Goal: Information Seeking & Learning: Learn about a topic

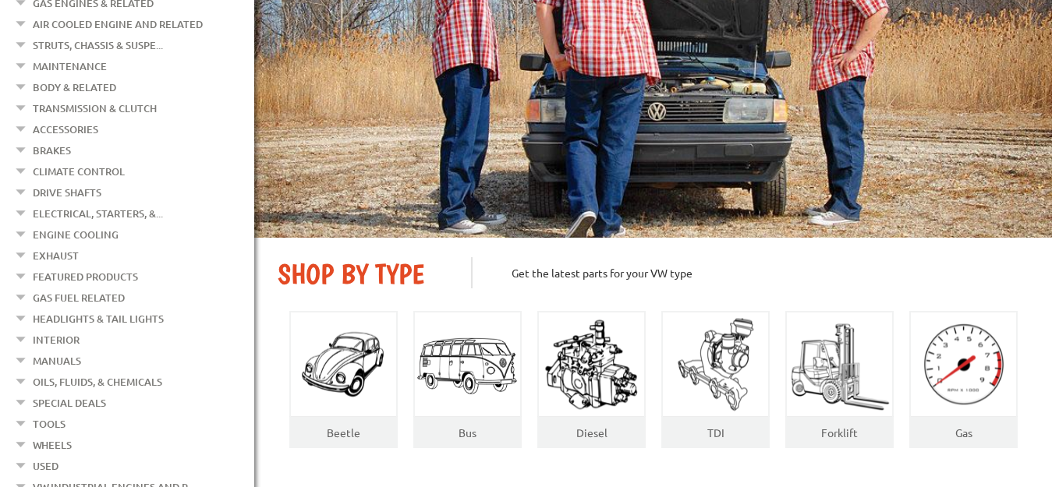
scroll to position [239, 0]
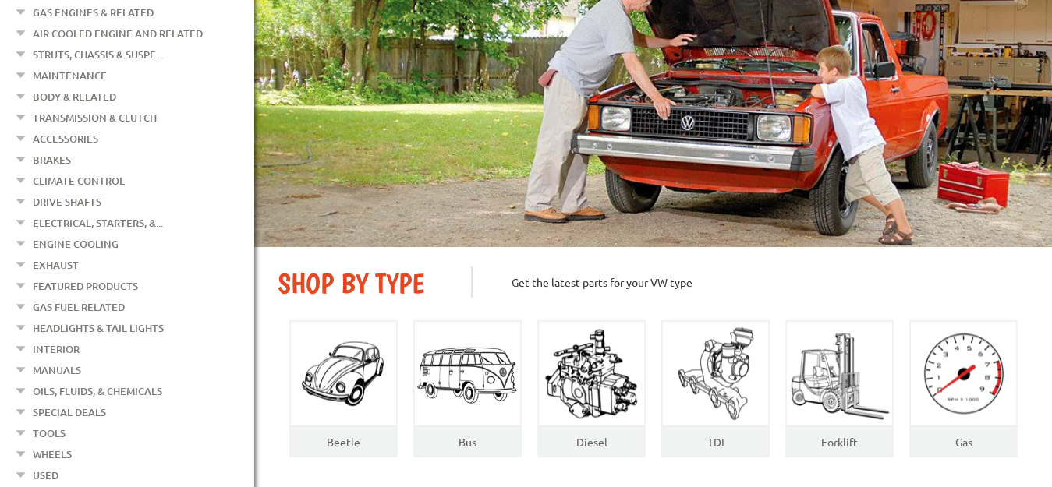
click at [1047, 30] on img at bounding box center [653, 88] width 798 height 317
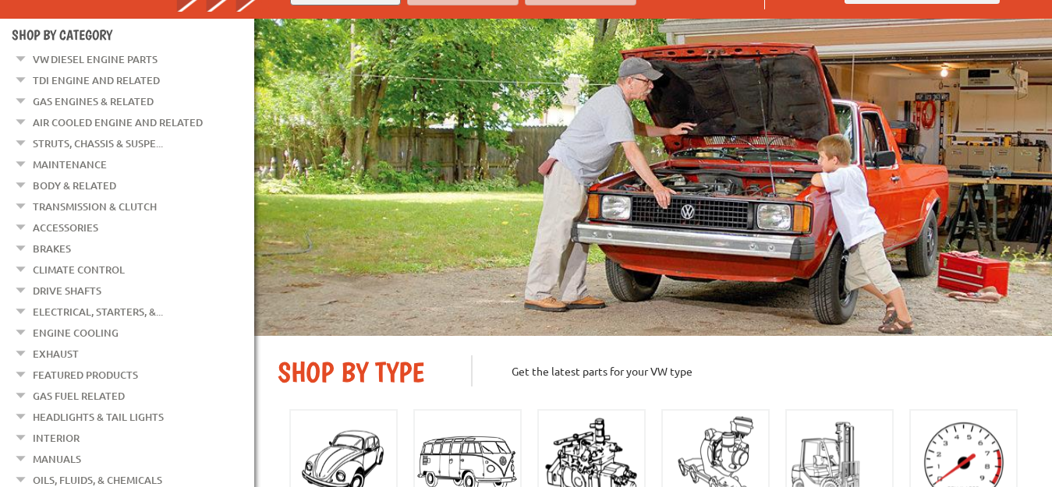
scroll to position [146, 0]
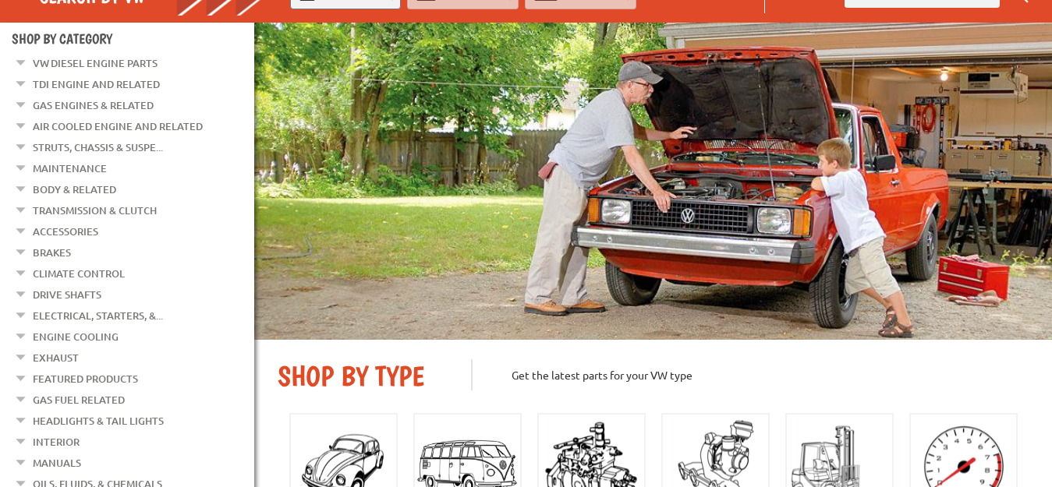
click at [94, 83] on link "TDI Engine and Related" at bounding box center [96, 84] width 127 height 20
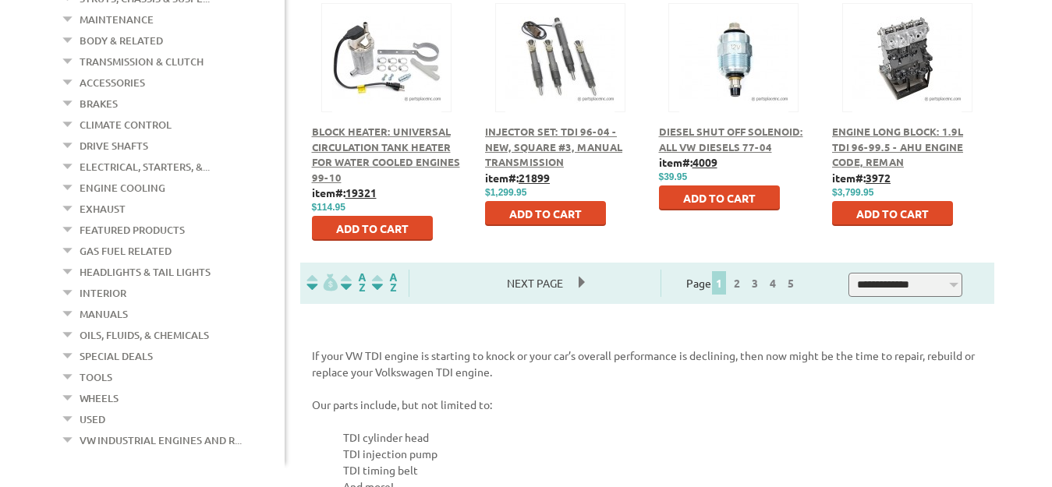
scroll to position [994, 0]
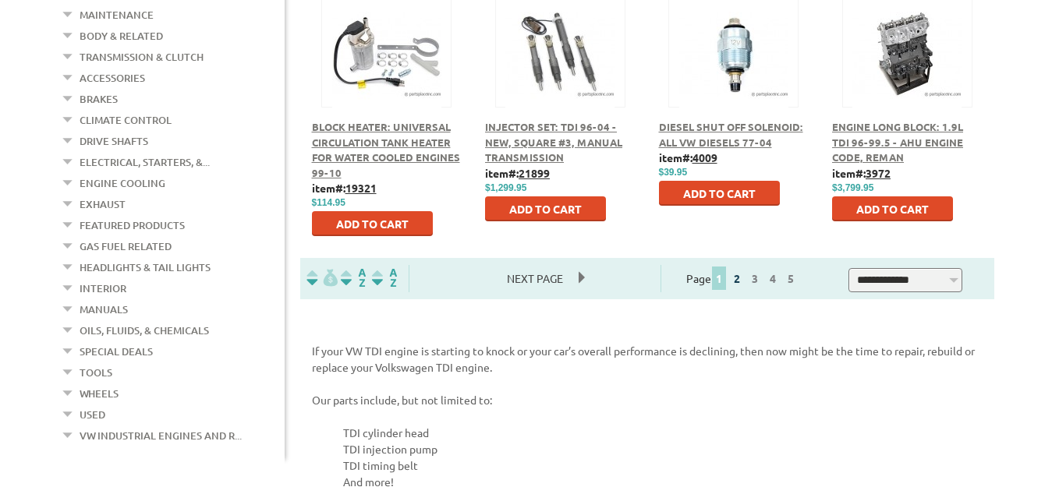
click at [744, 281] on link "2" at bounding box center [737, 278] width 14 height 14
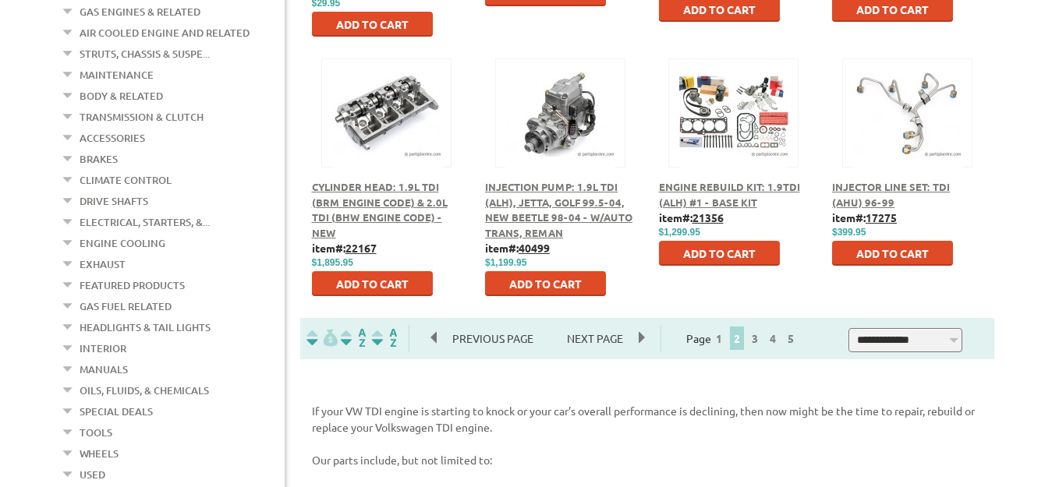
scroll to position [941, 0]
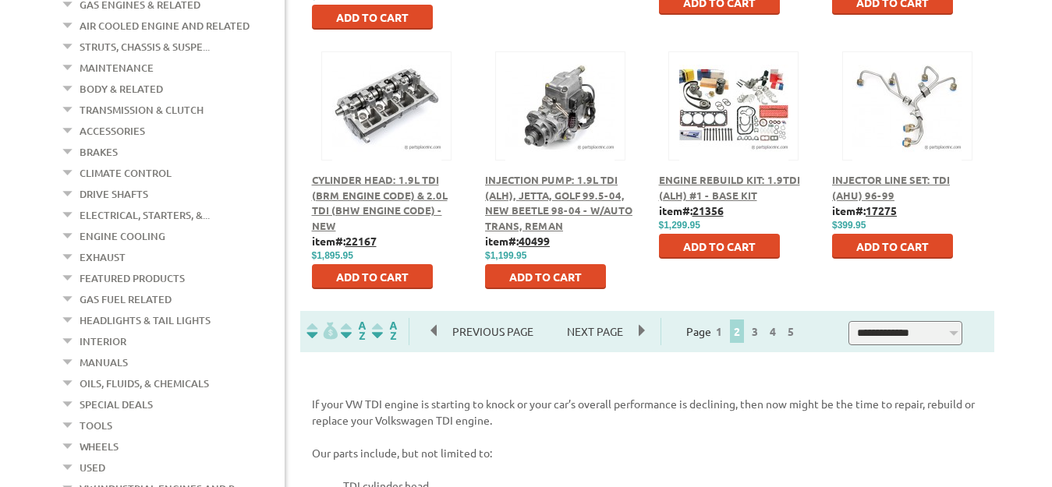
click at [548, 128] on img at bounding box center [559, 106] width 109 height 109
click at [553, 185] on span "Injection Pump: 1.9L TDI (ALH), Jetta, Golf 99.5-04, New Beetle 98-04 - w/Auto …" at bounding box center [558, 202] width 147 height 59
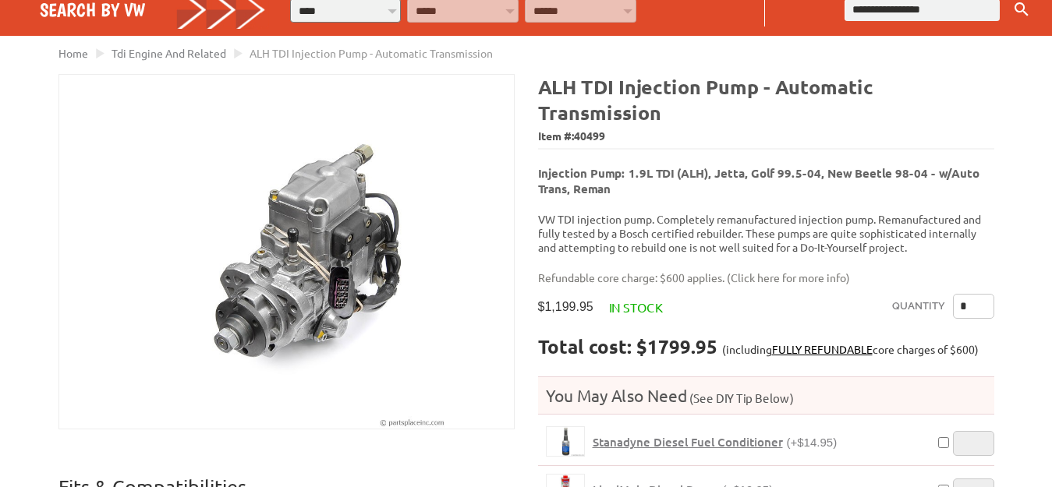
scroll to position [172, 0]
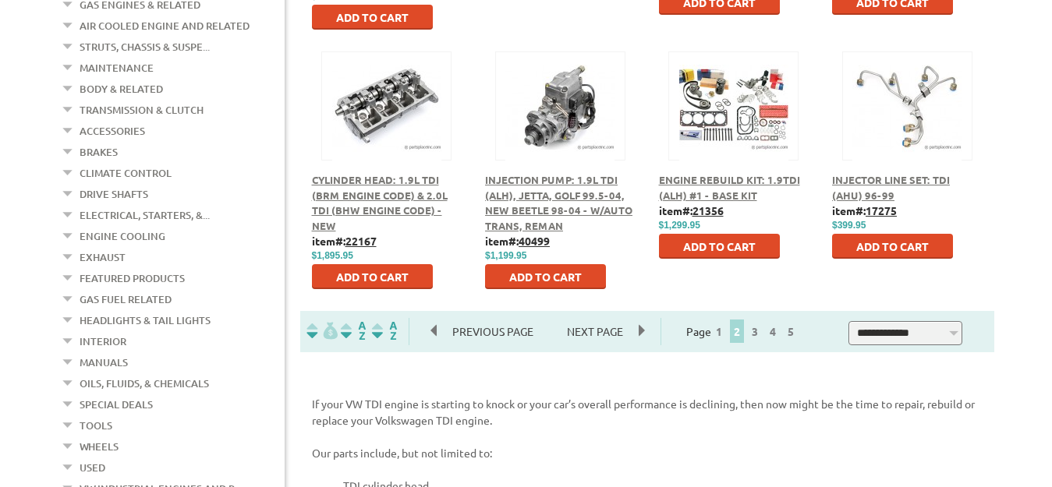
scroll to position [941, 0]
click at [762, 334] on link "3" at bounding box center [755, 331] width 14 height 14
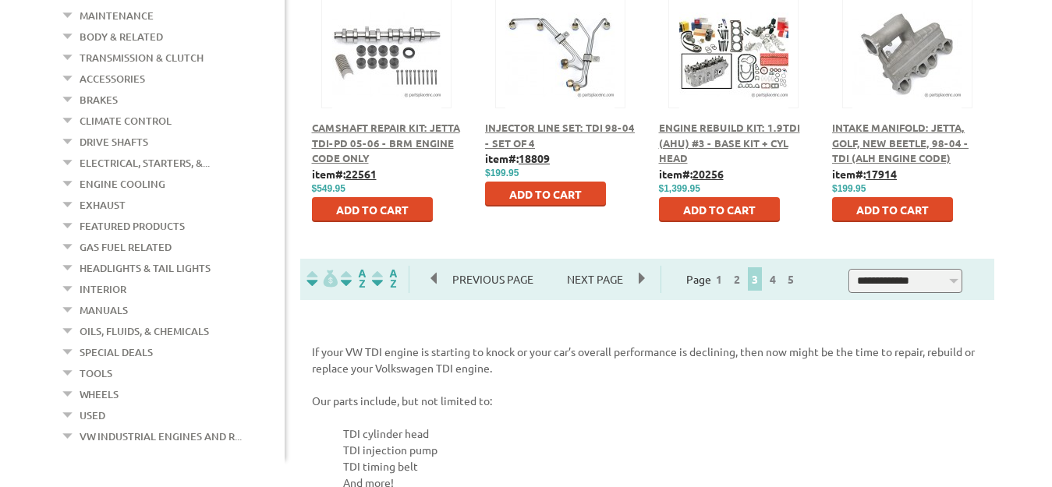
scroll to position [994, 0]
click at [780, 284] on link "4" at bounding box center [773, 278] width 14 height 14
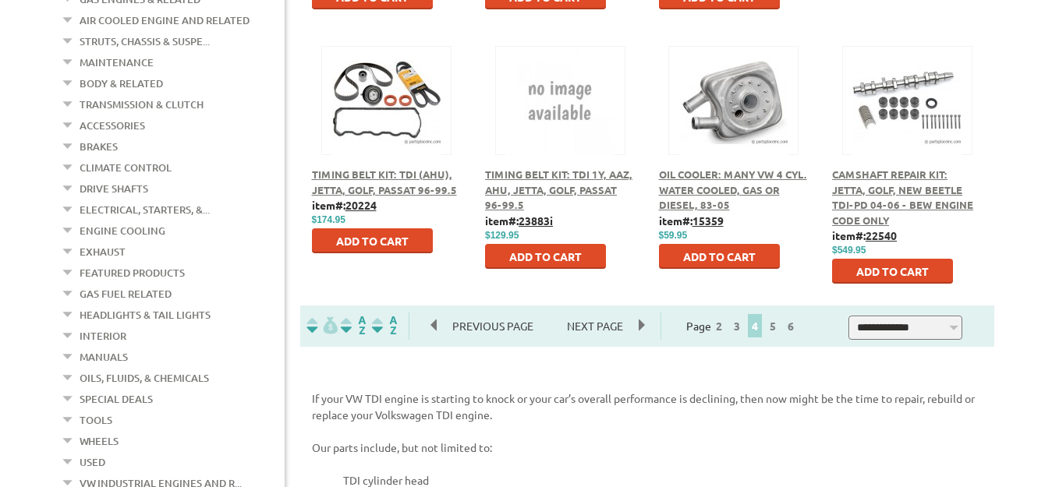
scroll to position [954, 0]
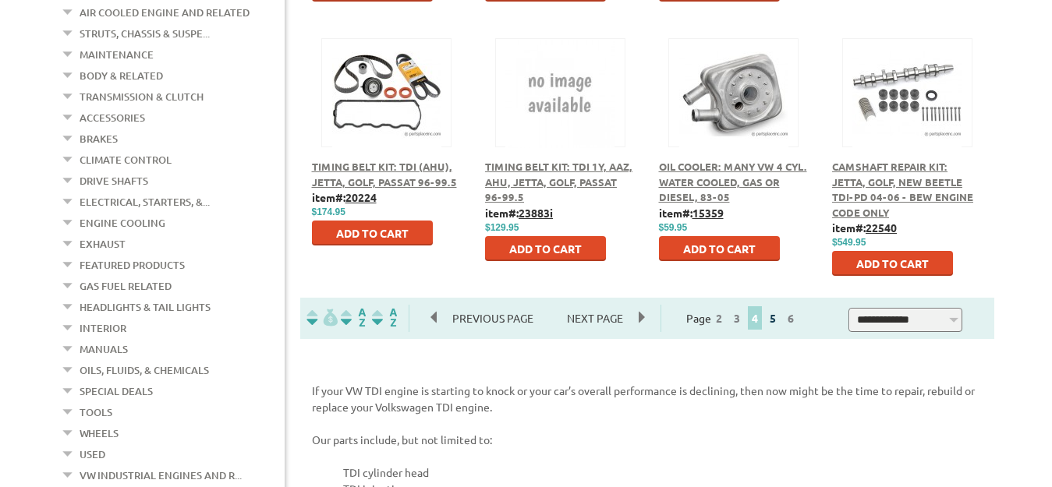
click at [780, 323] on link "5" at bounding box center [773, 318] width 14 height 14
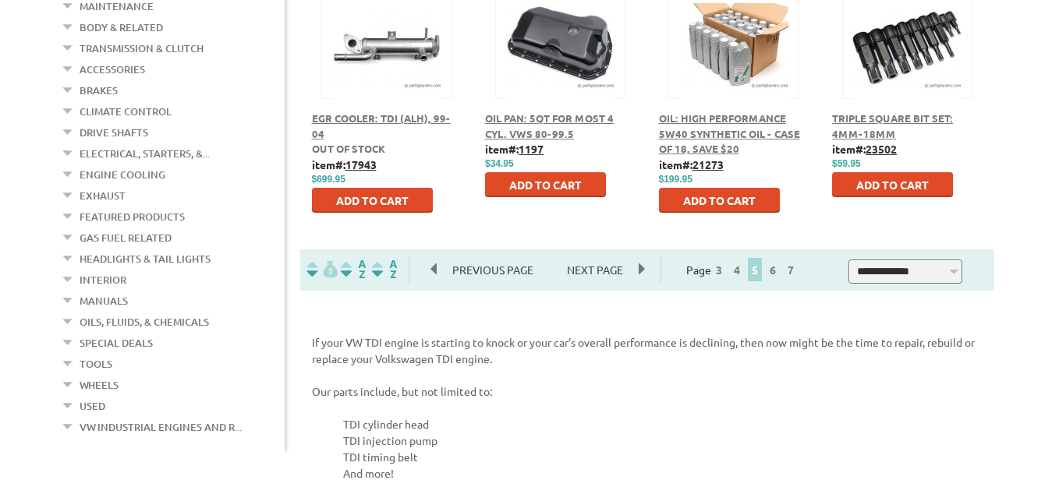
scroll to position [1007, 0]
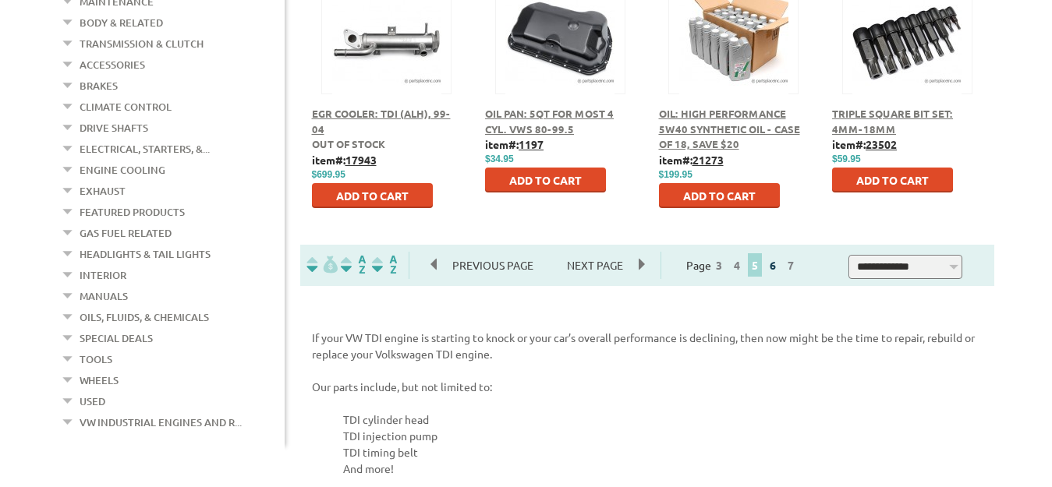
click at [780, 268] on link "6" at bounding box center [773, 265] width 14 height 14
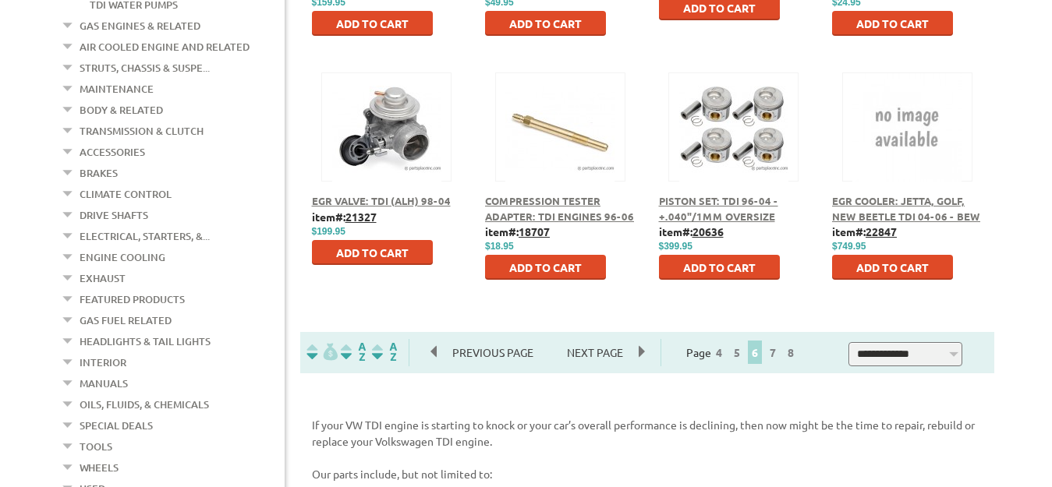
scroll to position [928, 0]
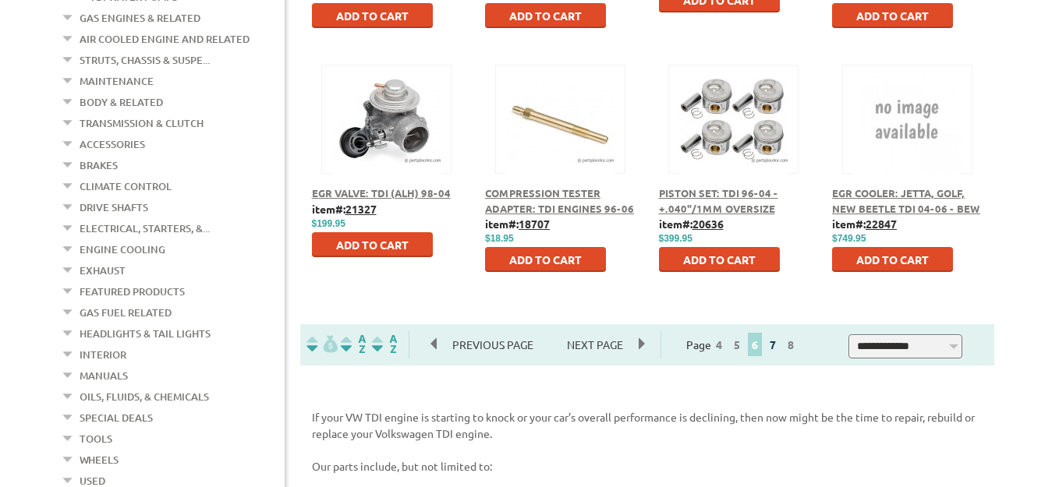
click at [780, 351] on link "7" at bounding box center [773, 345] width 14 height 14
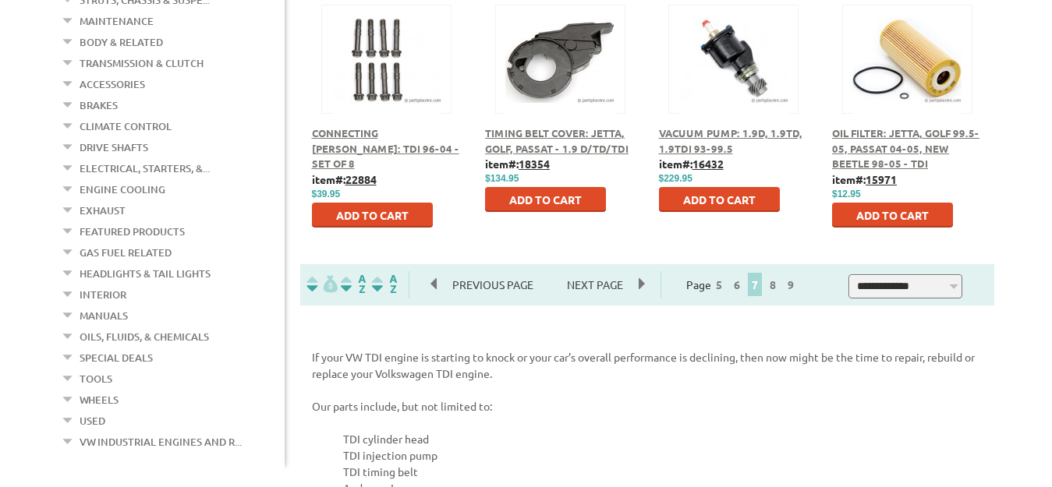
scroll to position [1007, 0]
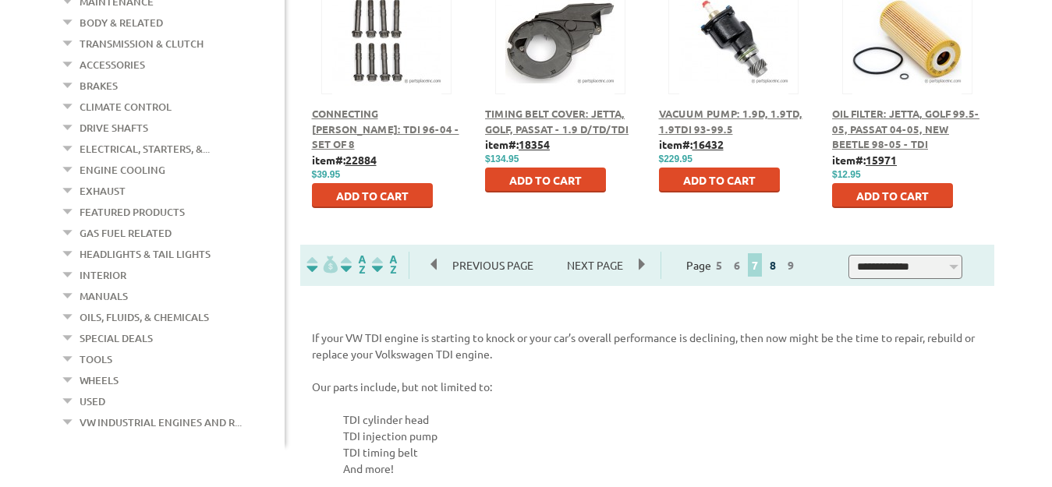
click at [780, 267] on link "8" at bounding box center [773, 265] width 14 height 14
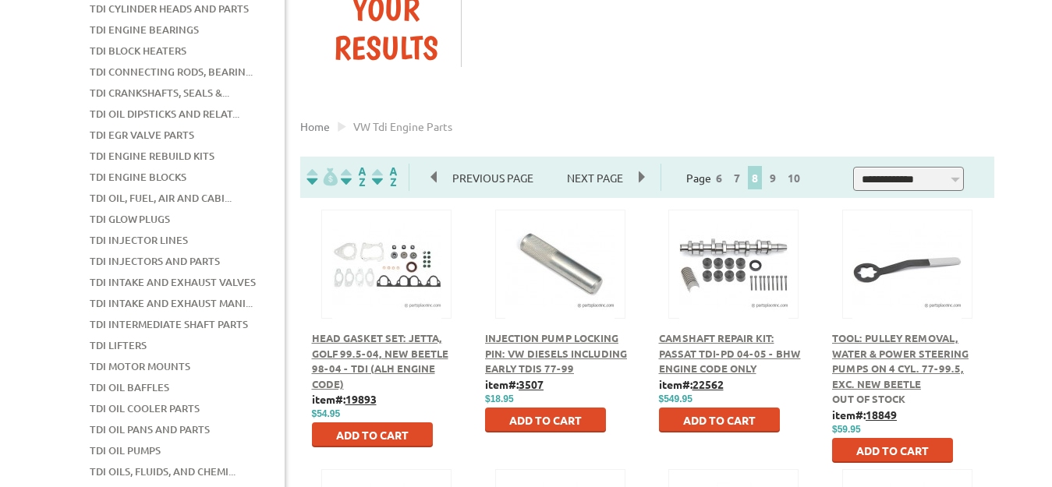
scroll to position [278, 0]
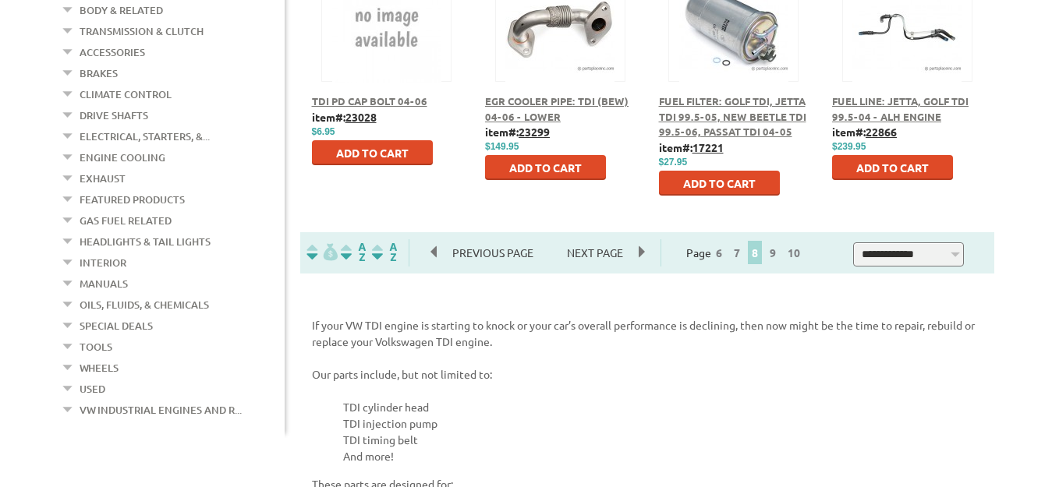
scroll to position [1020, 0]
click at [744, 254] on link "7" at bounding box center [737, 252] width 14 height 14
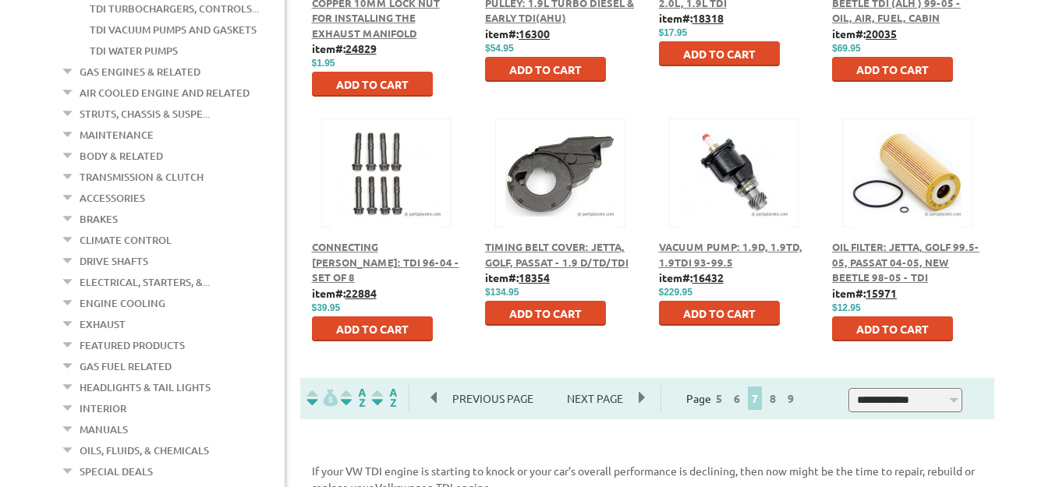
scroll to position [875, 0]
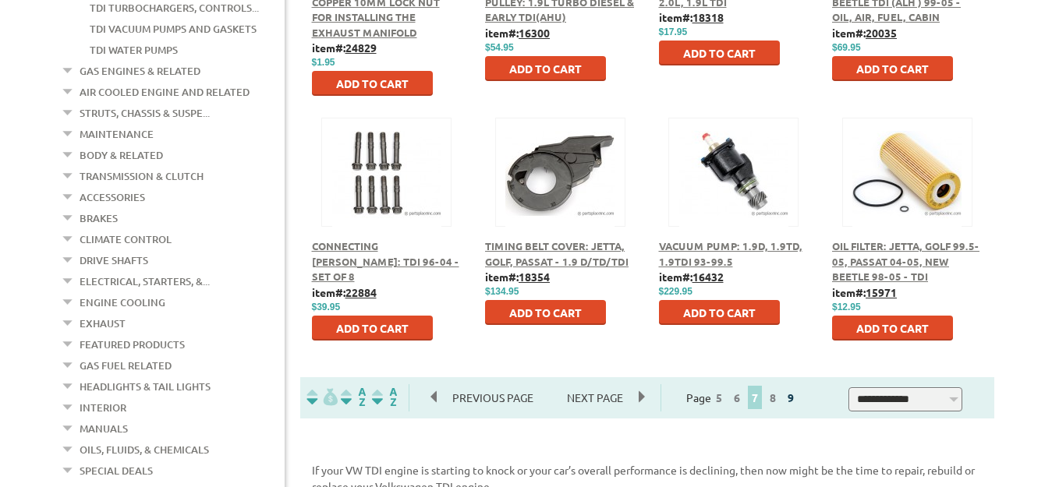
click at [798, 400] on link "9" at bounding box center [790, 398] width 14 height 14
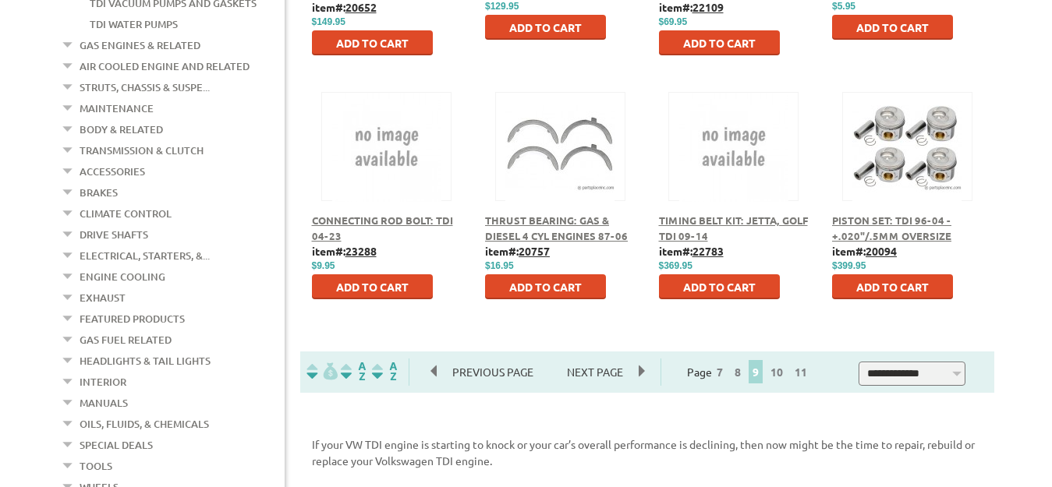
scroll to position [901, 0]
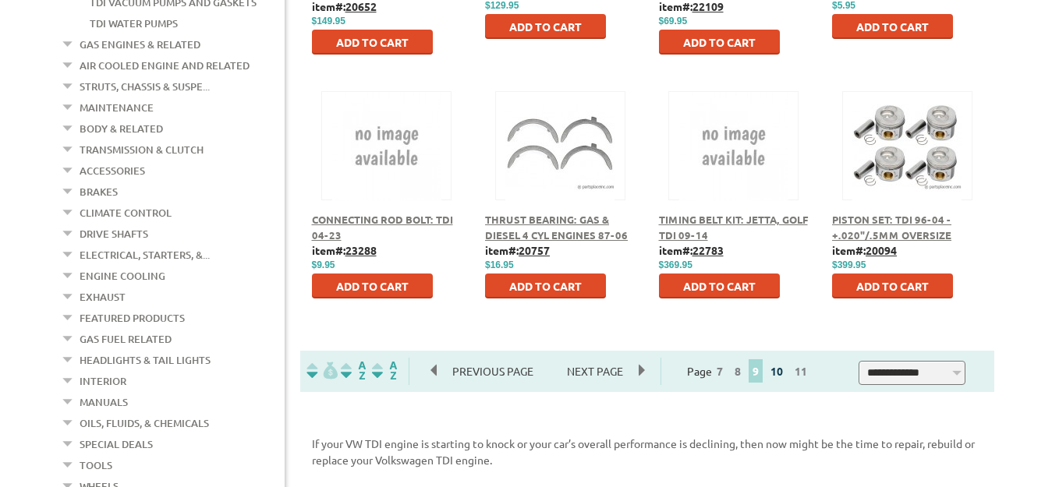
click at [783, 375] on link "10" at bounding box center [776, 371] width 20 height 14
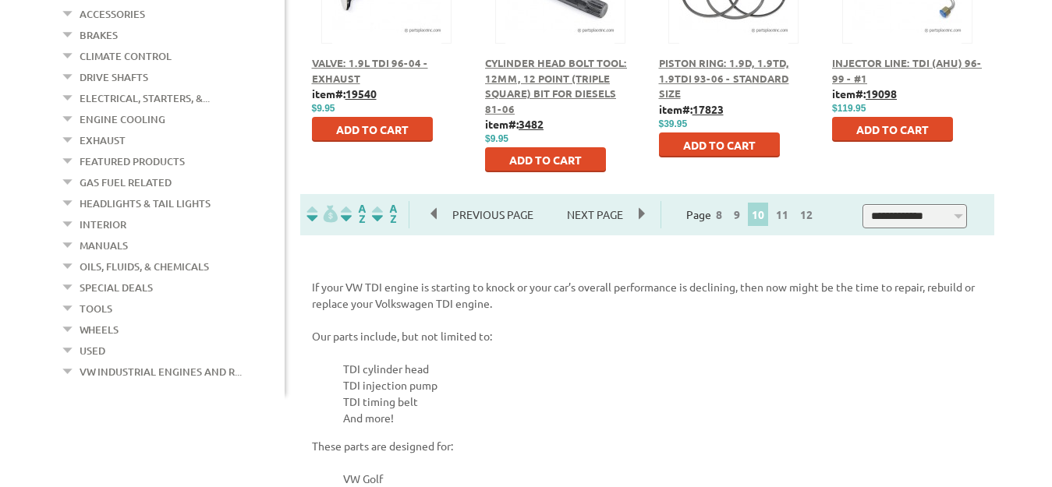
scroll to position [1060, 0]
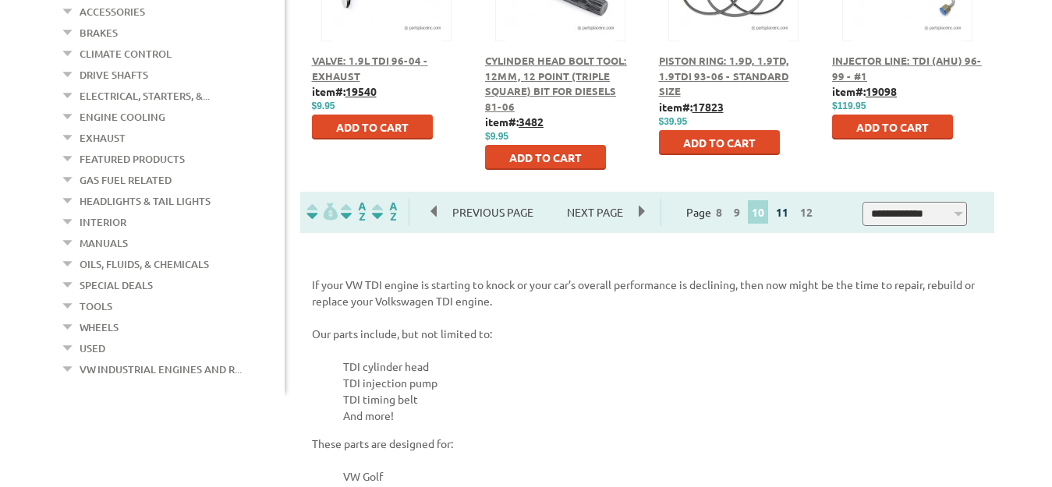
click at [792, 210] on link "11" at bounding box center [782, 212] width 20 height 14
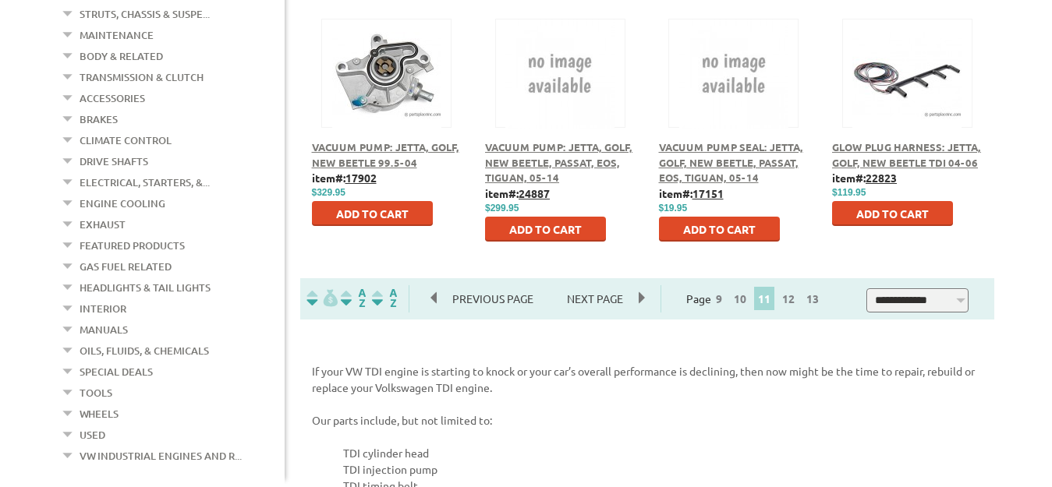
scroll to position [981, 0]
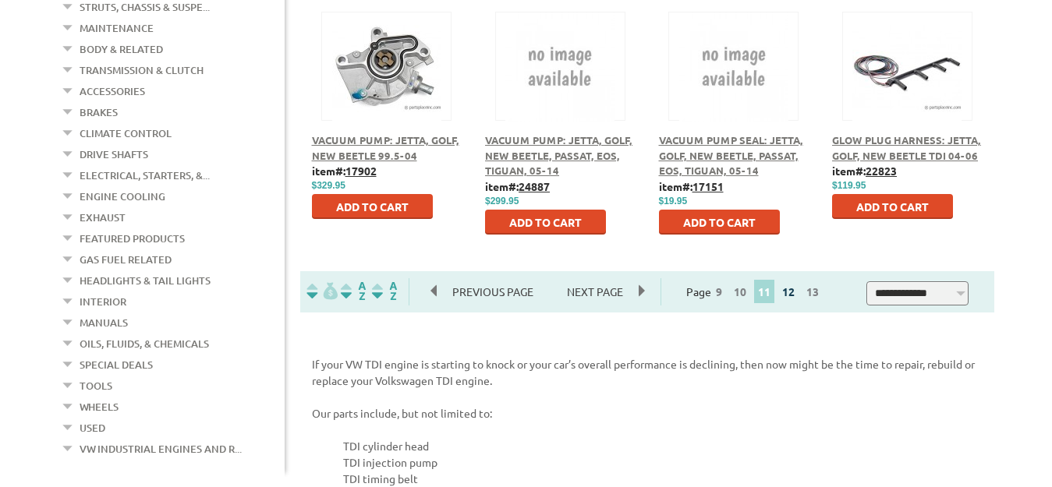
click at [798, 292] on link "12" at bounding box center [788, 292] width 20 height 14
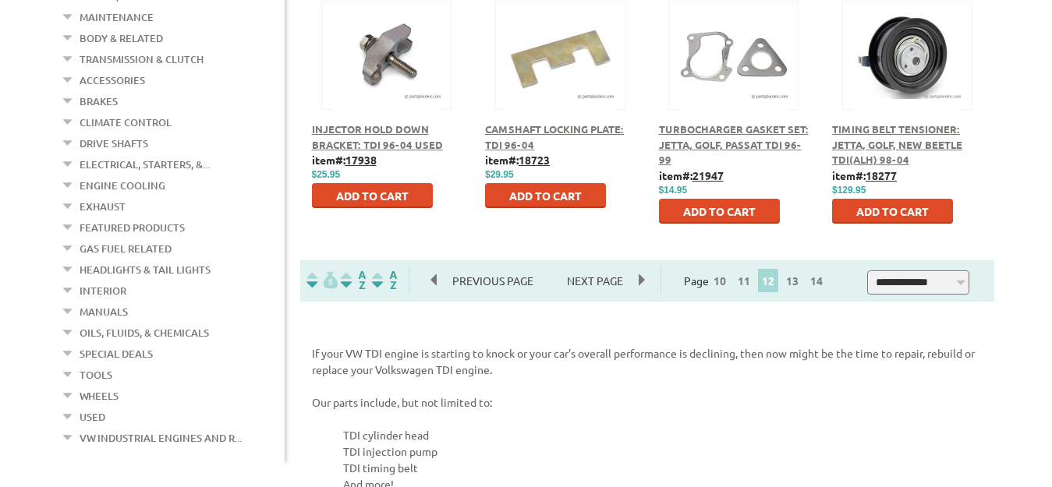
scroll to position [994, 0]
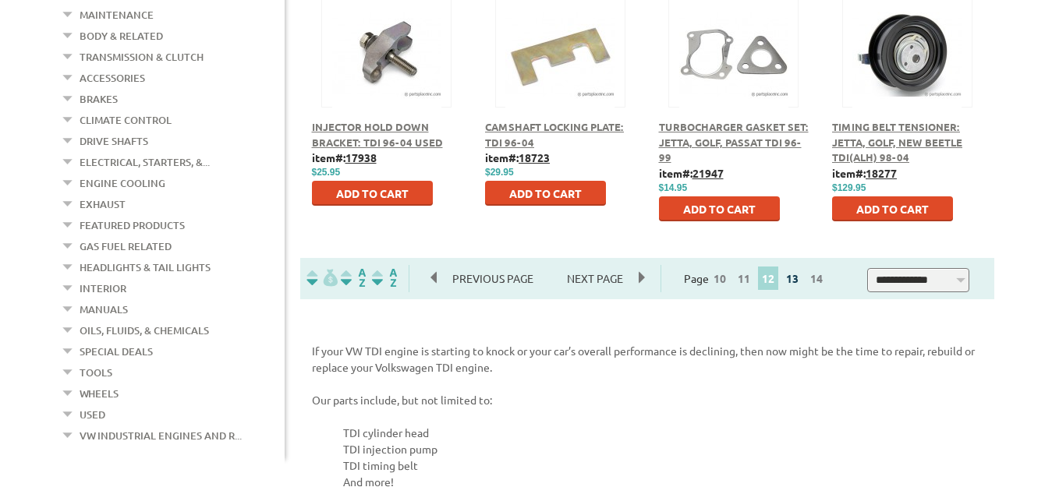
click at [801, 284] on link "13" at bounding box center [792, 278] width 20 height 14
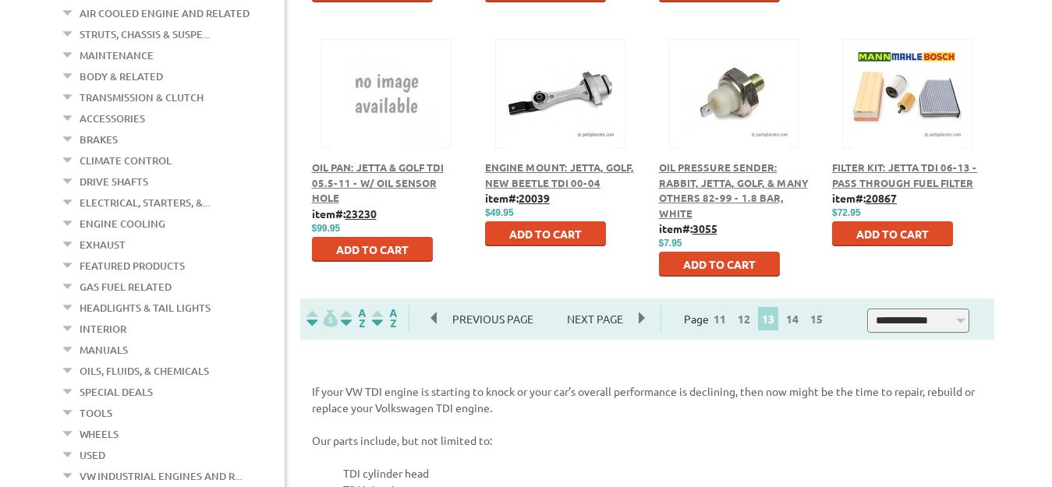
scroll to position [954, 0]
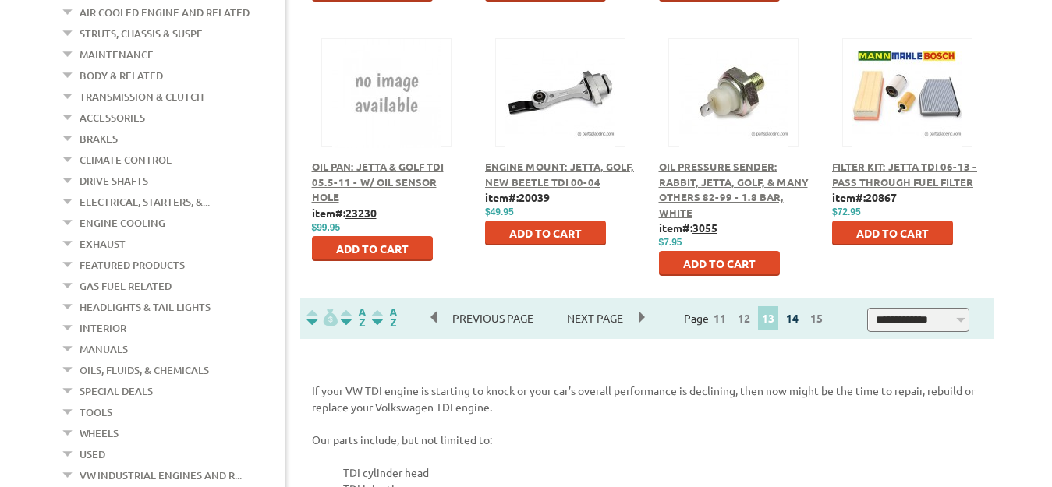
click at [799, 320] on link "14" at bounding box center [792, 318] width 20 height 14
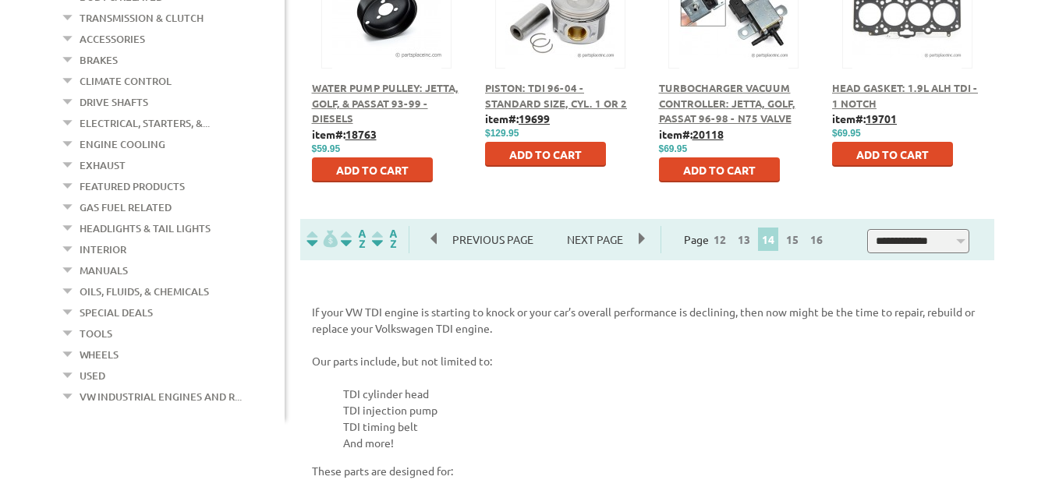
scroll to position [1034, 0]
click at [797, 246] on link "15" at bounding box center [792, 239] width 20 height 14
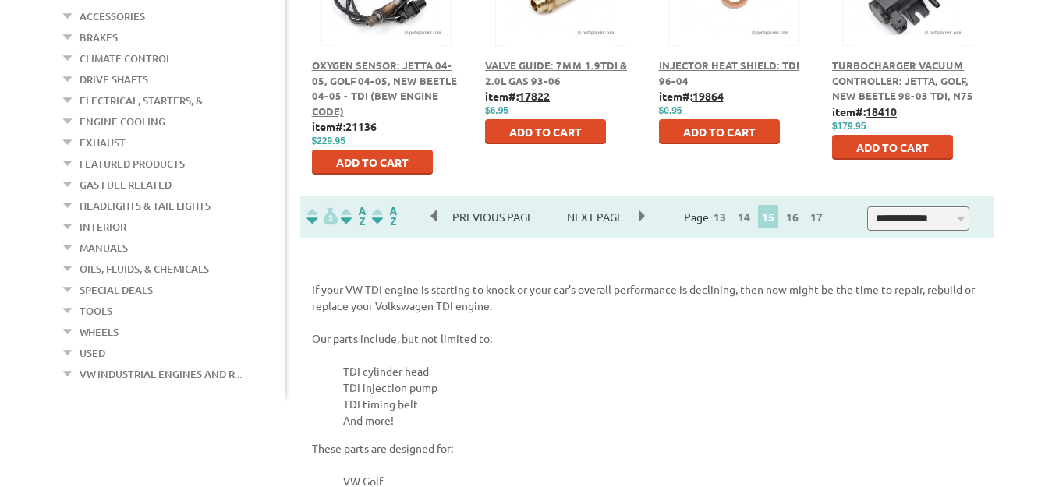
scroll to position [1060, 0]
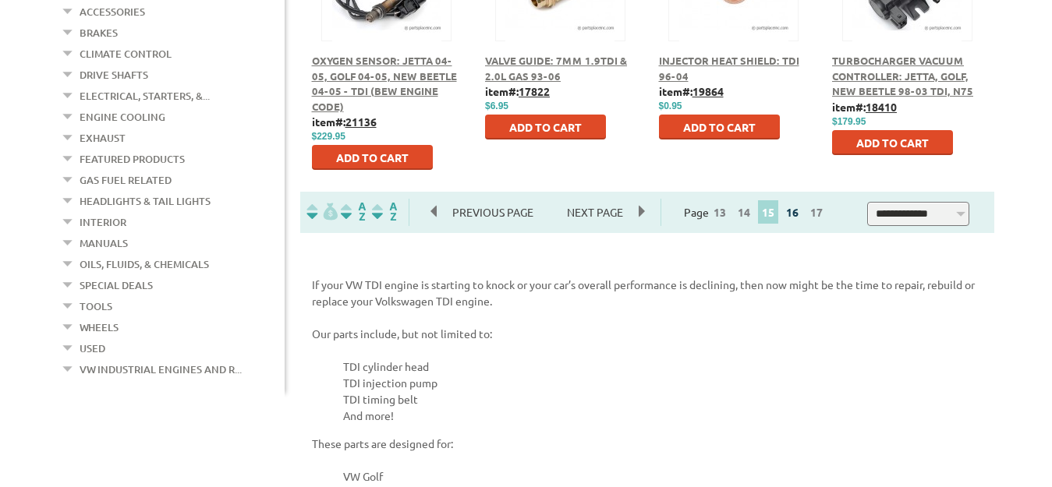
click at [799, 218] on link "16" at bounding box center [792, 212] width 20 height 14
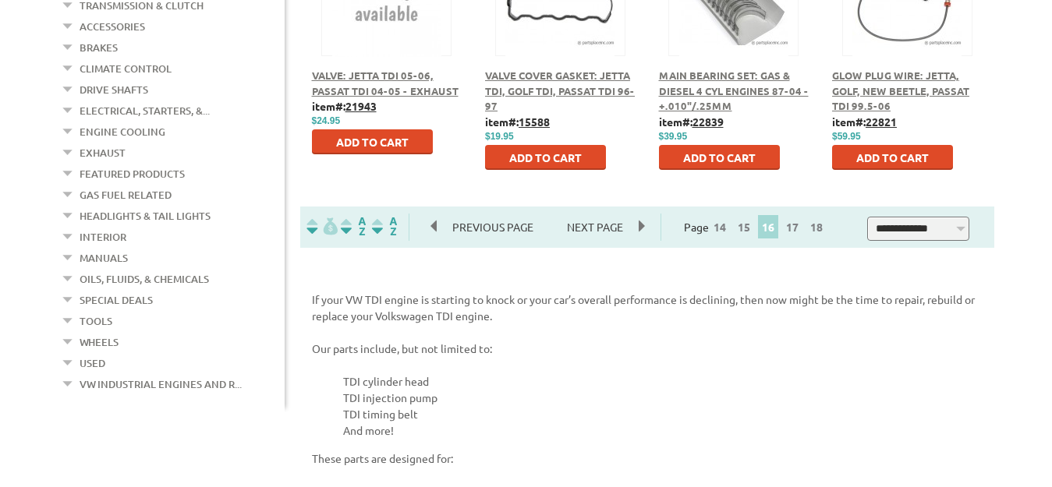
scroll to position [1073, 0]
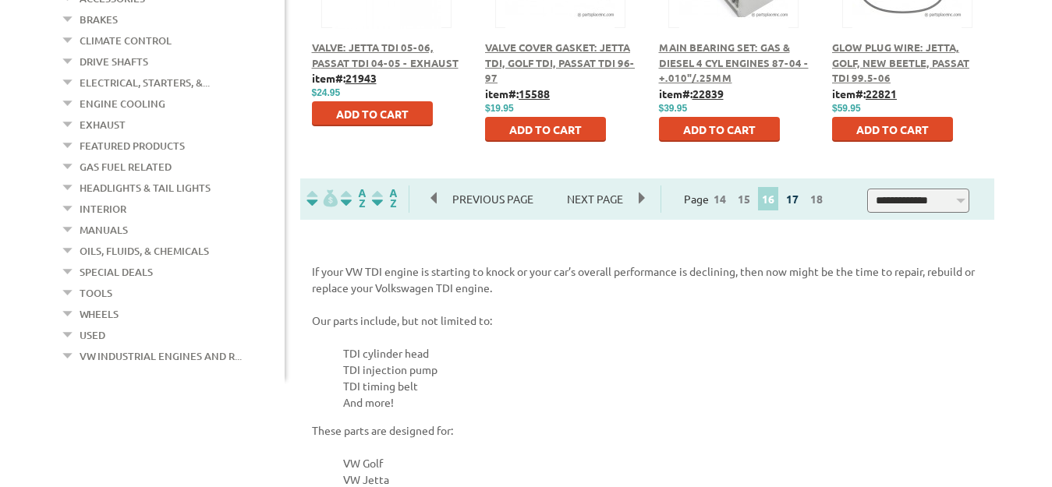
click at [798, 196] on link "17" at bounding box center [792, 199] width 20 height 14
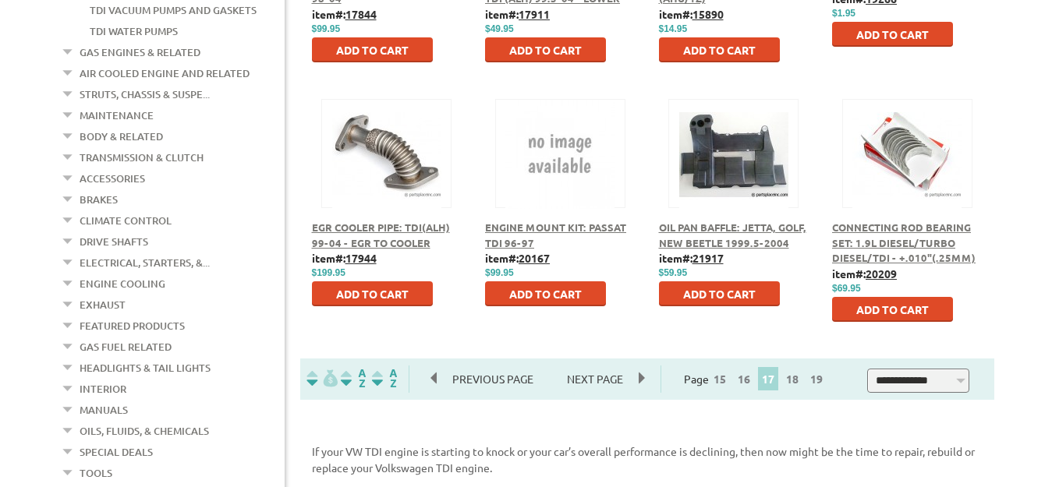
scroll to position [901, 0]
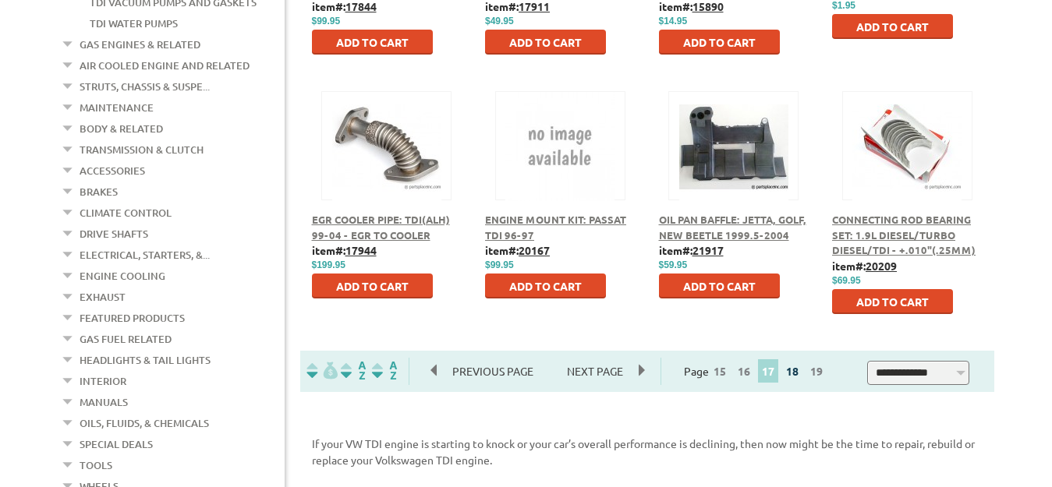
click at [794, 370] on link "18" at bounding box center [792, 371] width 20 height 14
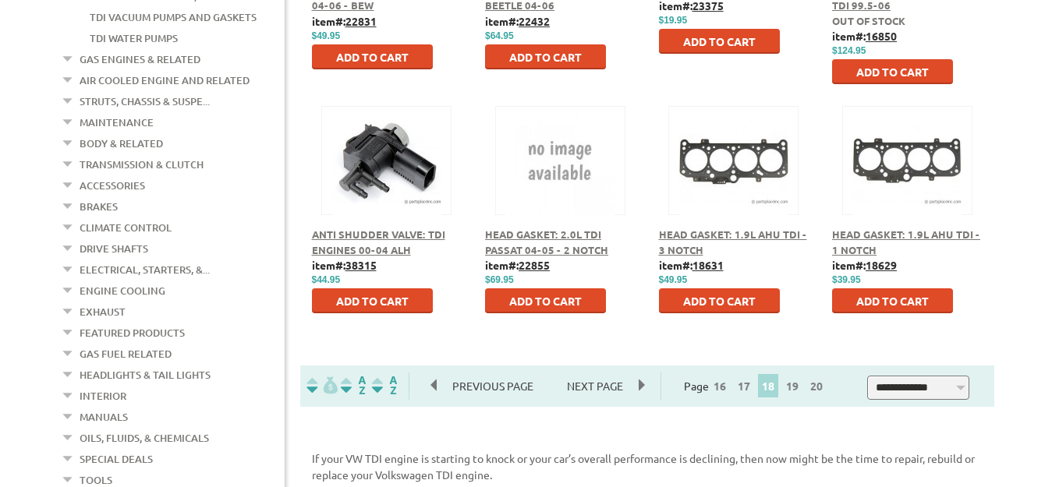
scroll to position [914, 0]
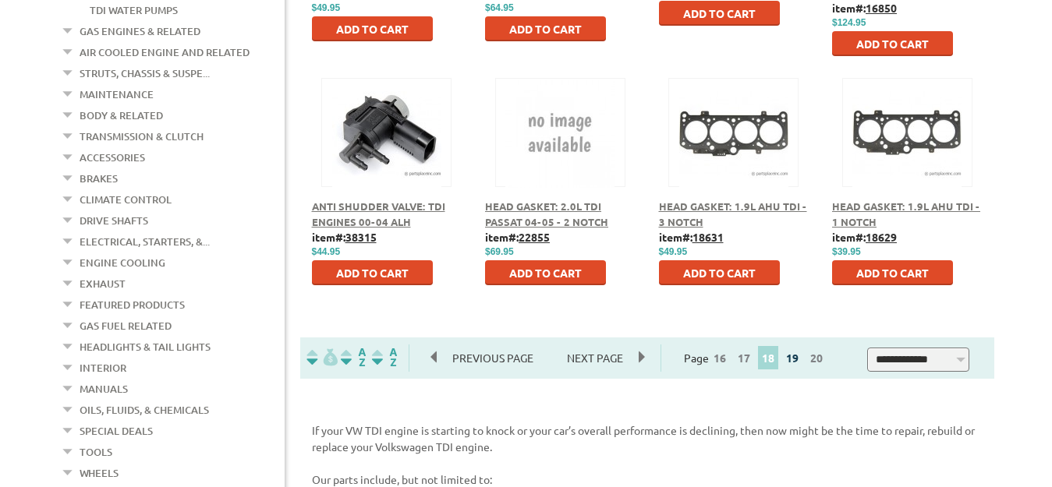
click at [799, 359] on link "19" at bounding box center [792, 358] width 20 height 14
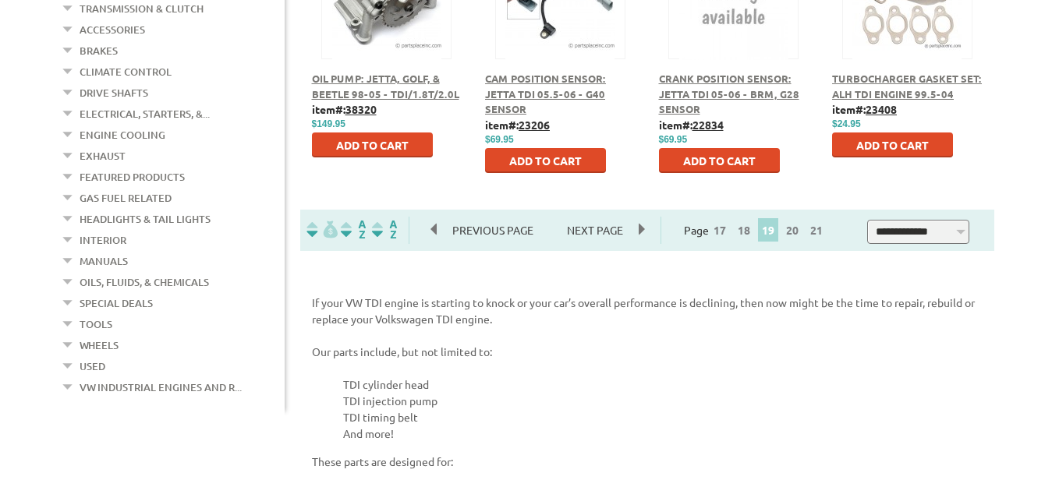
scroll to position [1047, 0]
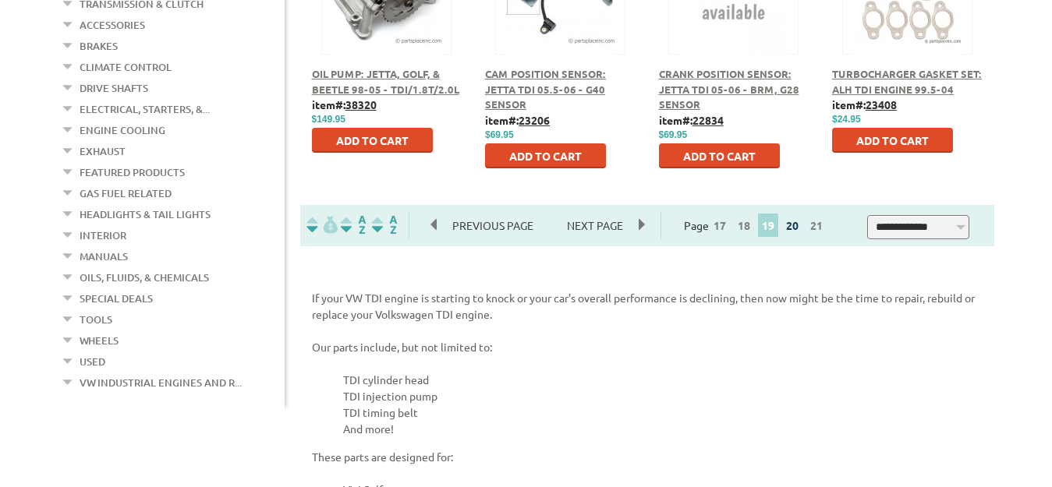
click at [793, 229] on link "20" at bounding box center [792, 225] width 20 height 14
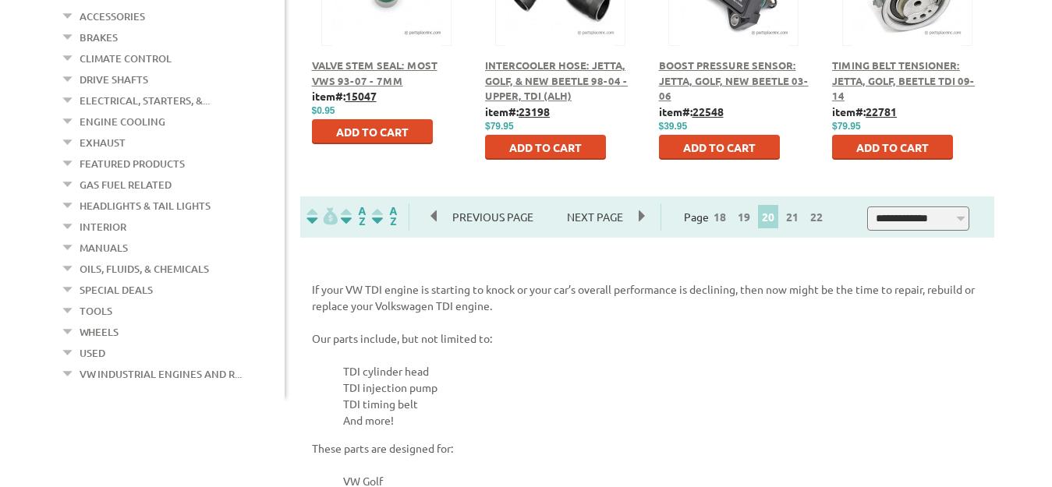
scroll to position [1060, 0]
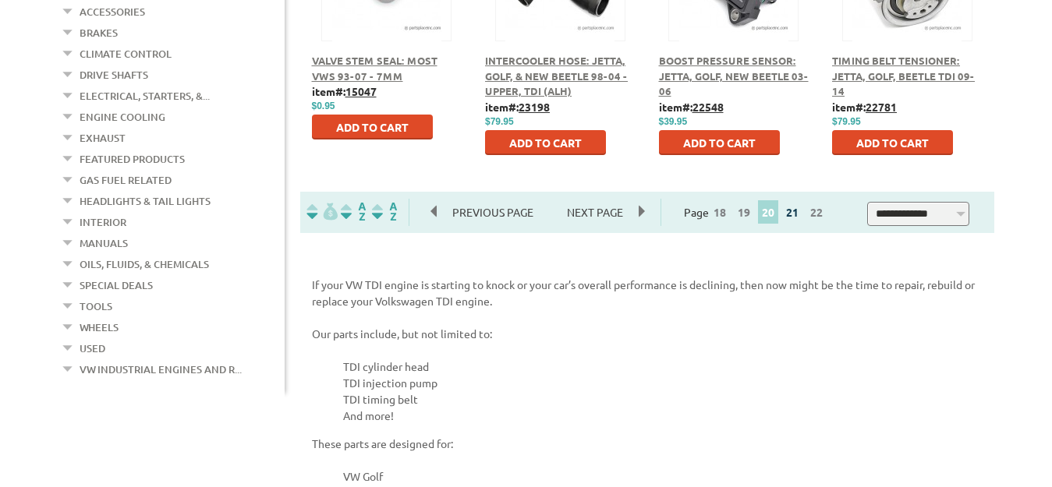
click at [796, 211] on link "21" at bounding box center [792, 212] width 20 height 14
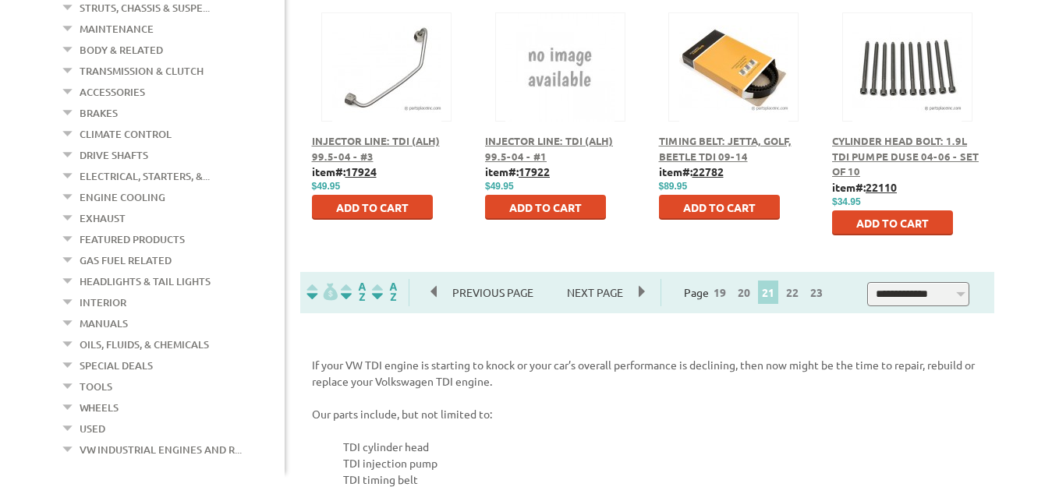
scroll to position [981, 0]
click at [797, 295] on link "22" at bounding box center [792, 292] width 20 height 14
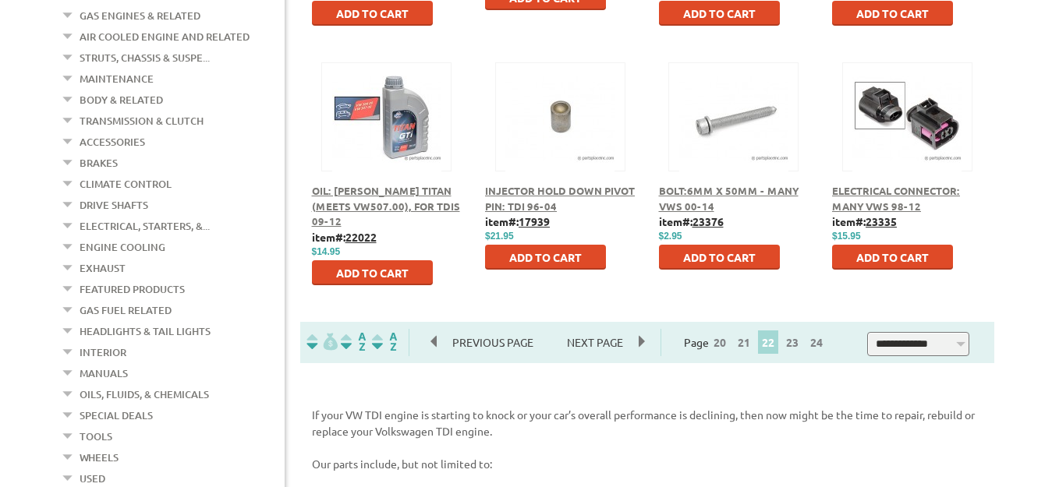
scroll to position [941, 0]
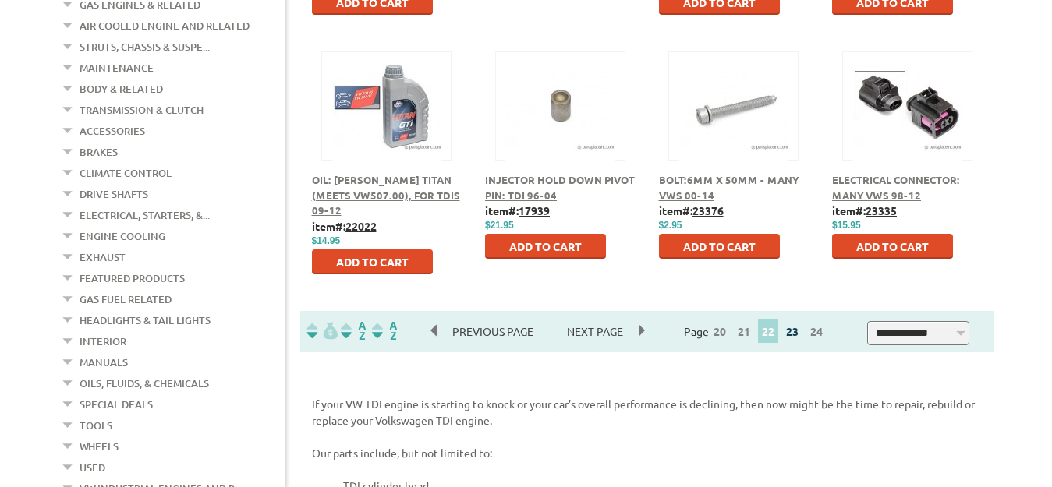
click at [798, 334] on link "23" at bounding box center [792, 331] width 20 height 14
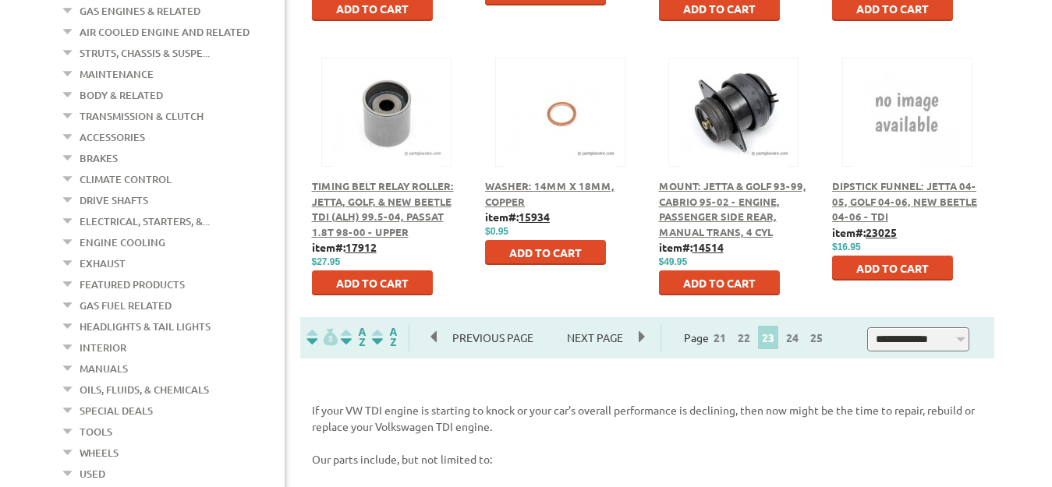
scroll to position [981, 0]
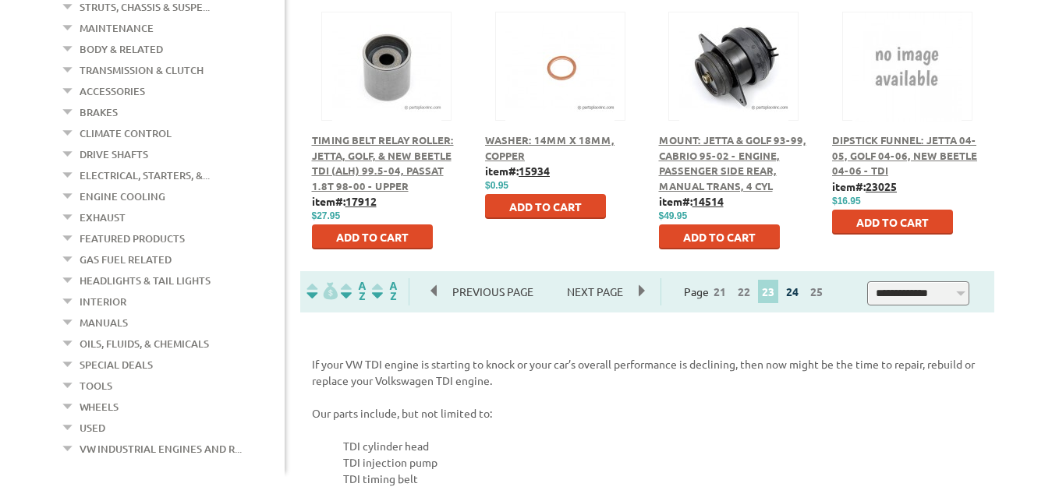
click at [800, 293] on link "24" at bounding box center [792, 292] width 20 height 14
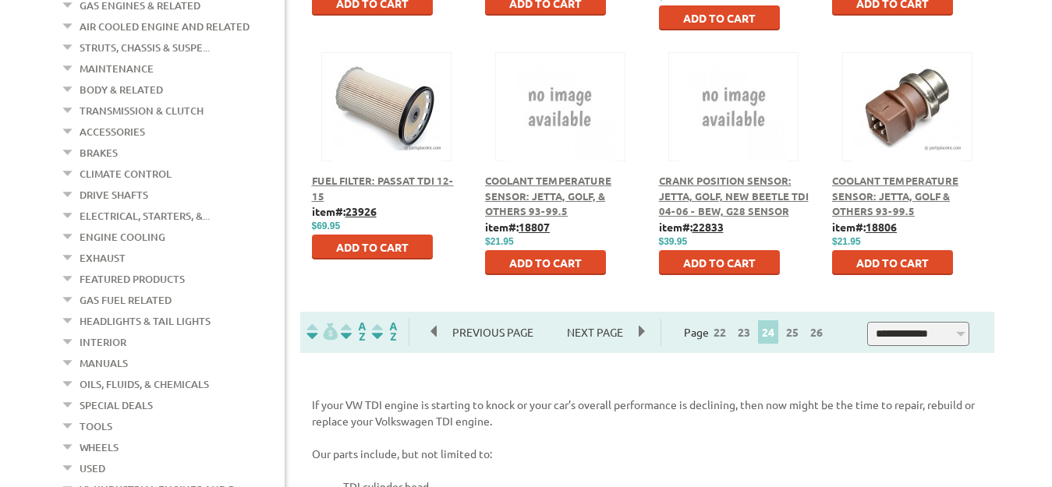
scroll to position [941, 0]
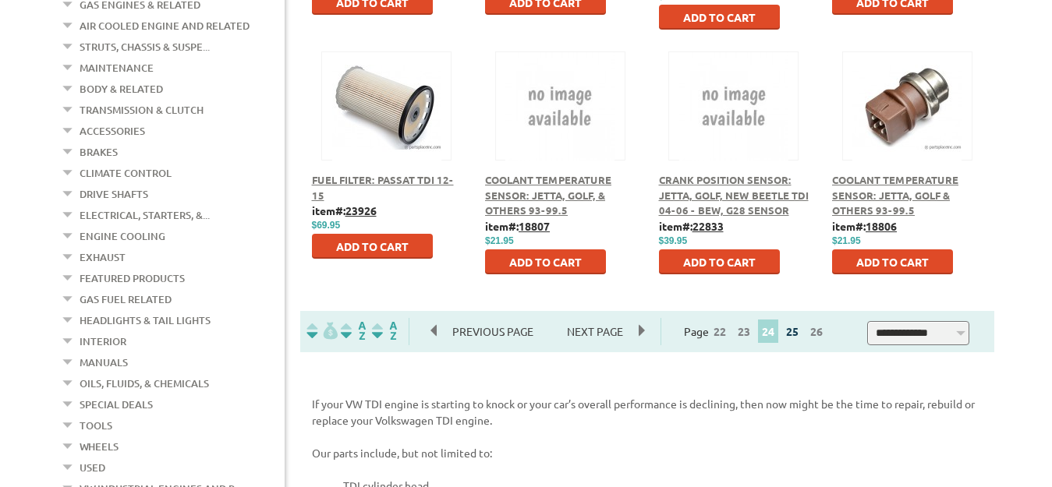
click at [799, 331] on link "25" at bounding box center [792, 331] width 20 height 14
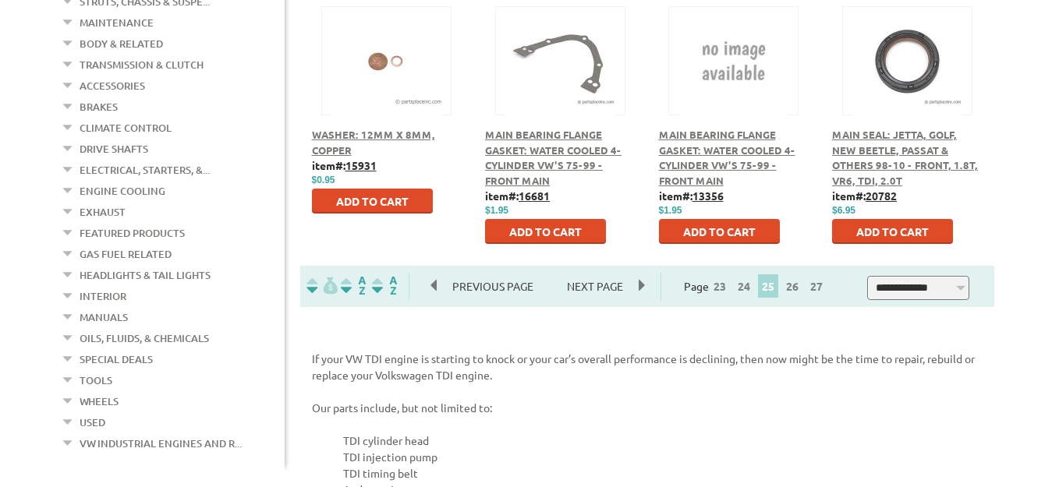
scroll to position [994, 0]
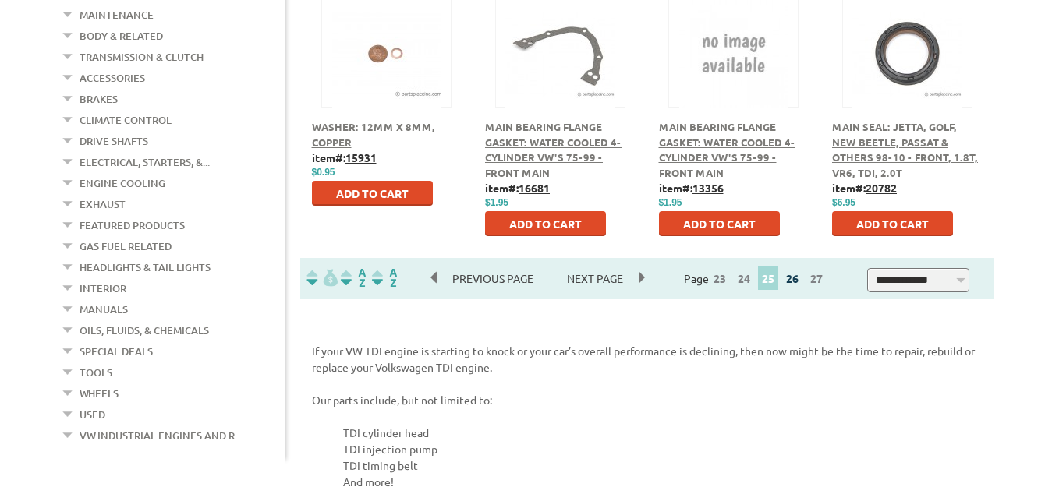
click at [798, 279] on link "26" at bounding box center [792, 278] width 20 height 14
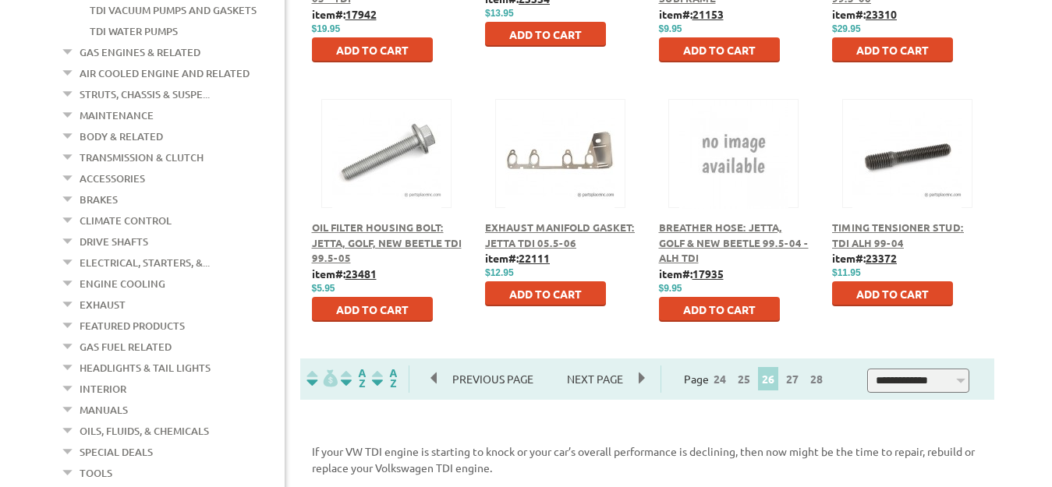
scroll to position [901, 0]
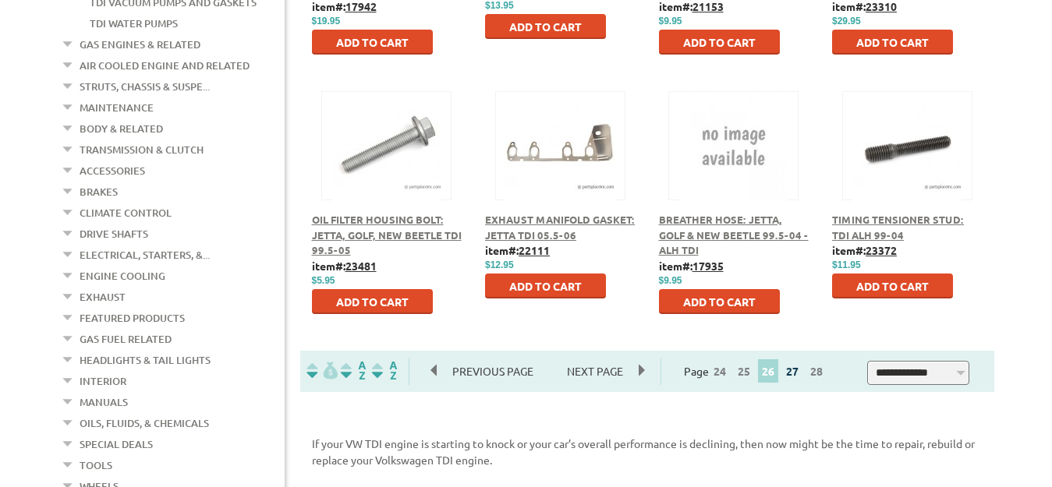
click at [798, 373] on link "27" at bounding box center [792, 371] width 20 height 14
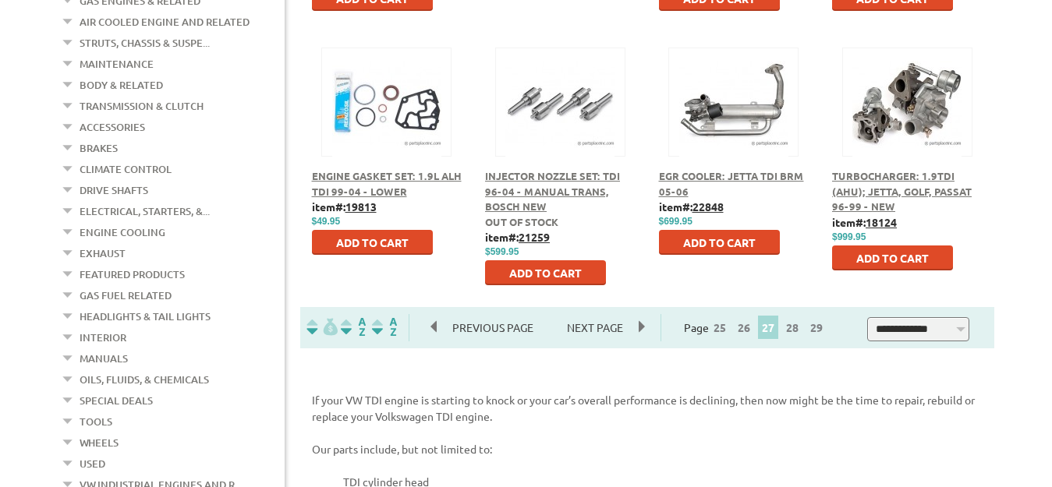
scroll to position [954, 0]
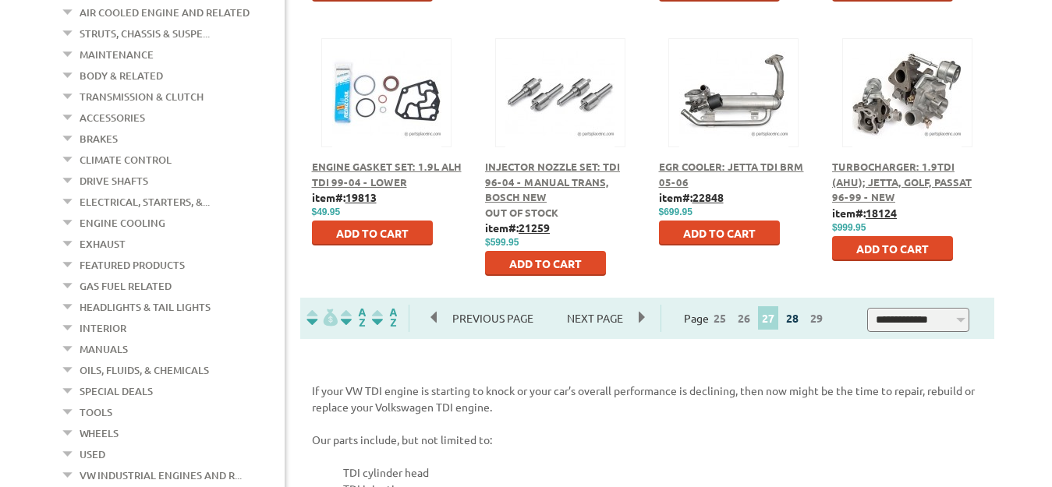
click at [796, 320] on link "28" at bounding box center [792, 318] width 20 height 14
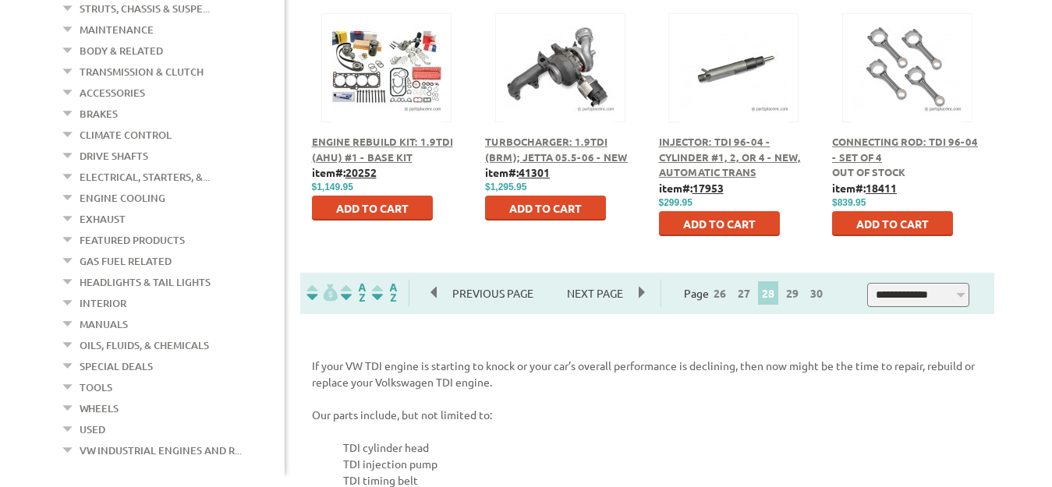
scroll to position [1020, 0]
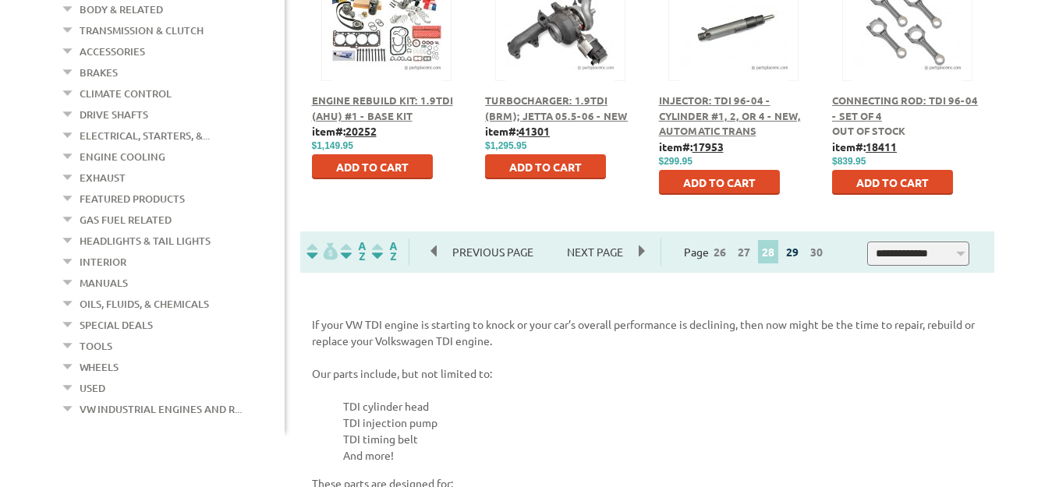
click at [798, 255] on link "29" at bounding box center [792, 252] width 20 height 14
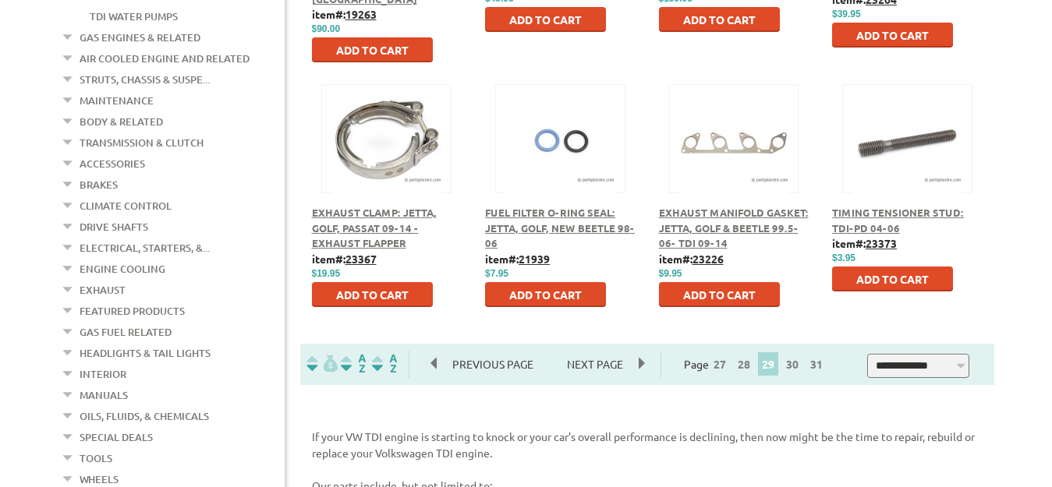
scroll to position [928, 0]
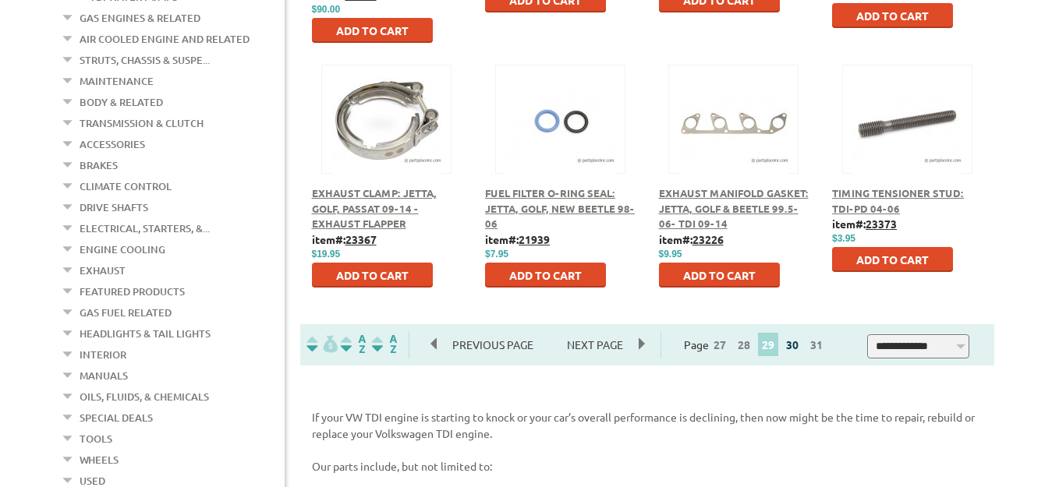
click at [800, 348] on link "30" at bounding box center [792, 345] width 20 height 14
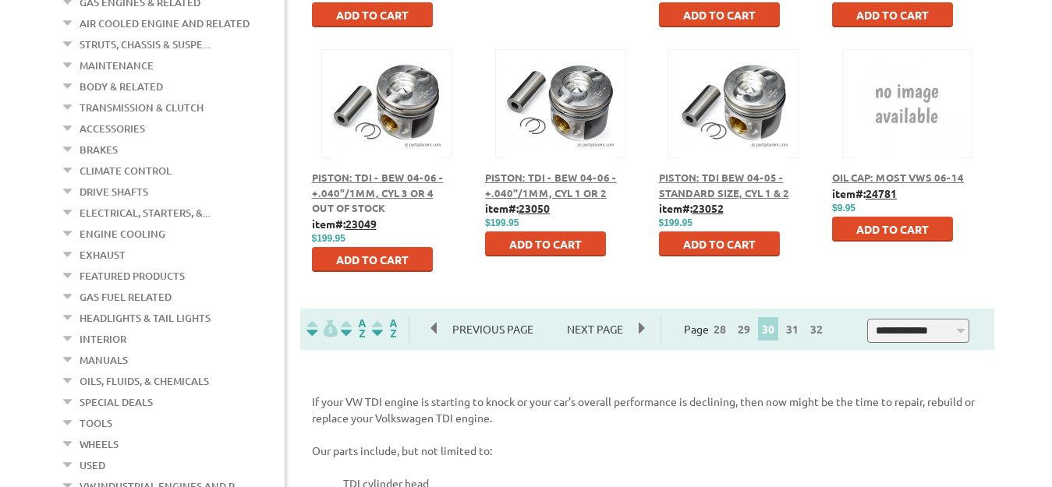
scroll to position [954, 0]
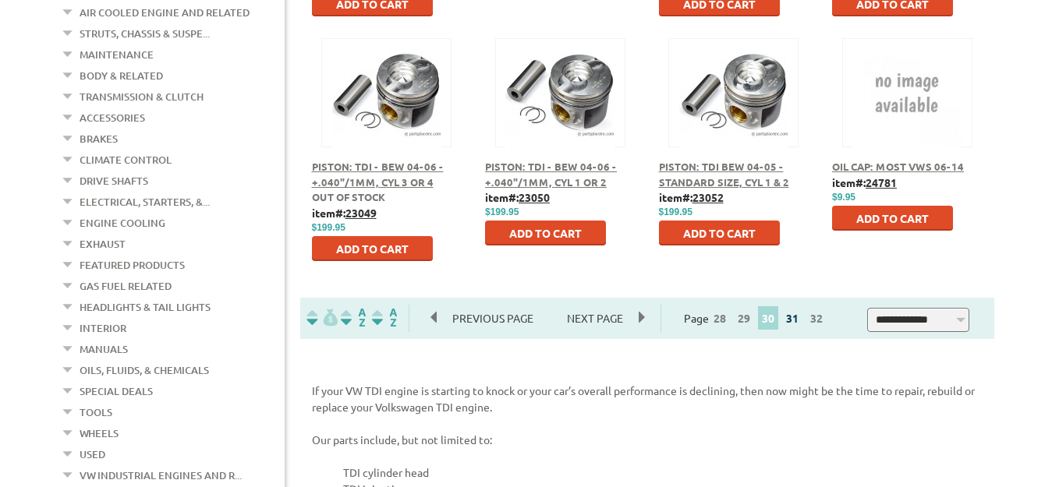
click at [798, 323] on link "31" at bounding box center [792, 318] width 20 height 14
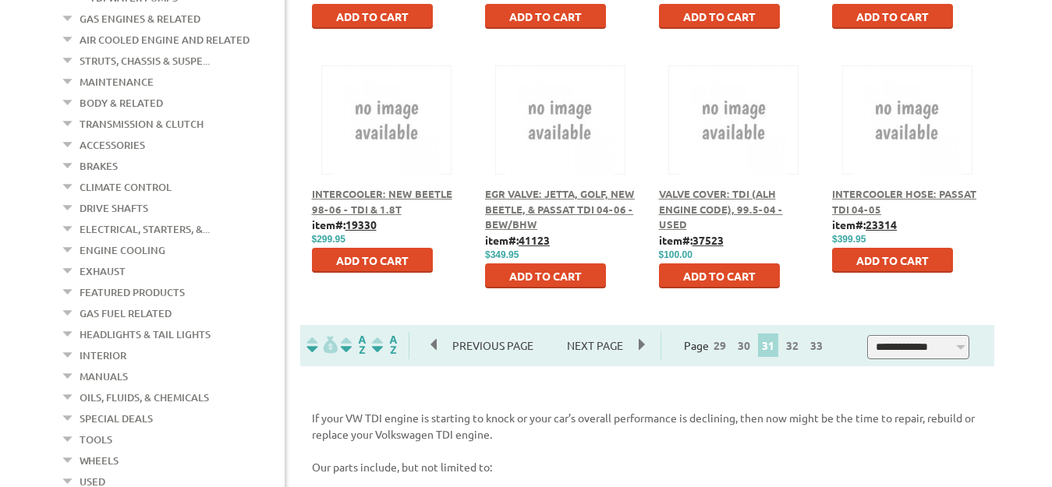
scroll to position [928, 0]
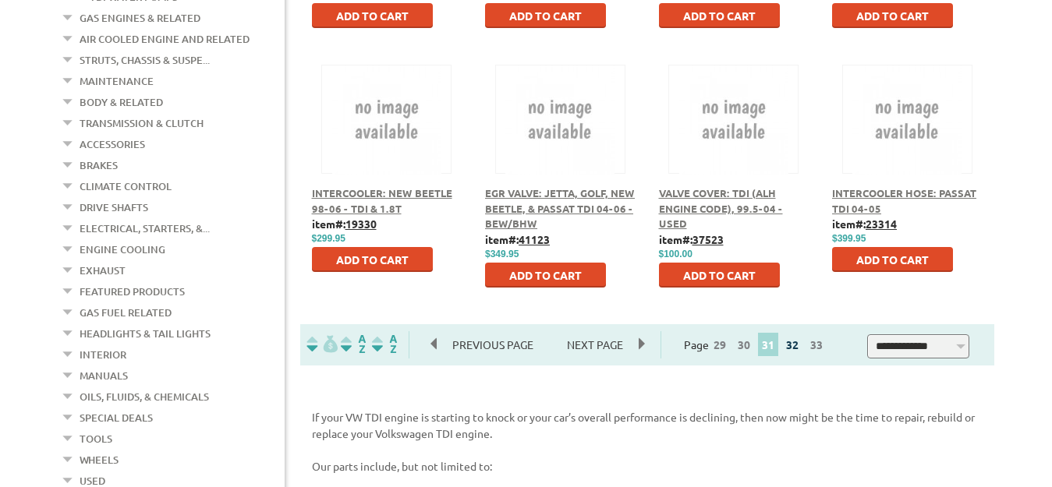
click at [798, 349] on link "32" at bounding box center [792, 345] width 20 height 14
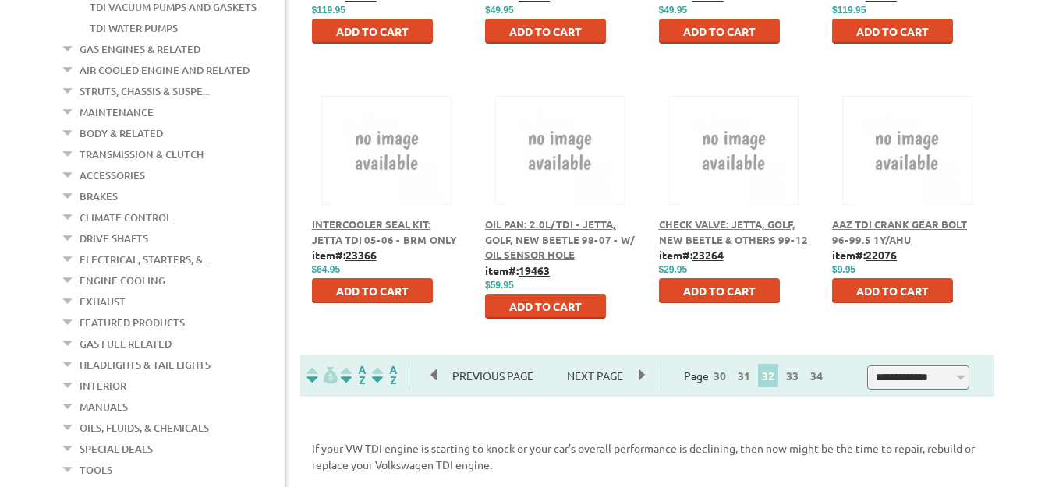
scroll to position [901, 0]
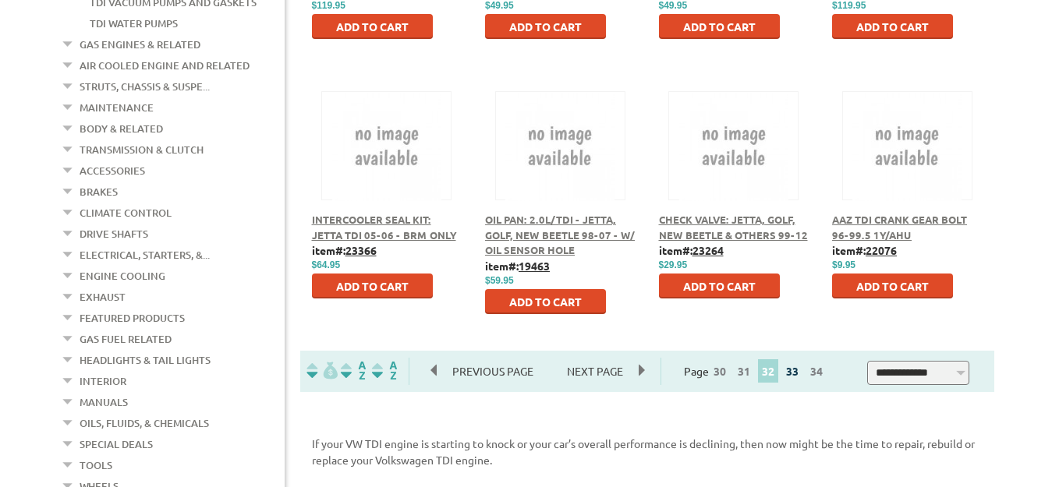
click at [794, 376] on link "33" at bounding box center [792, 371] width 20 height 14
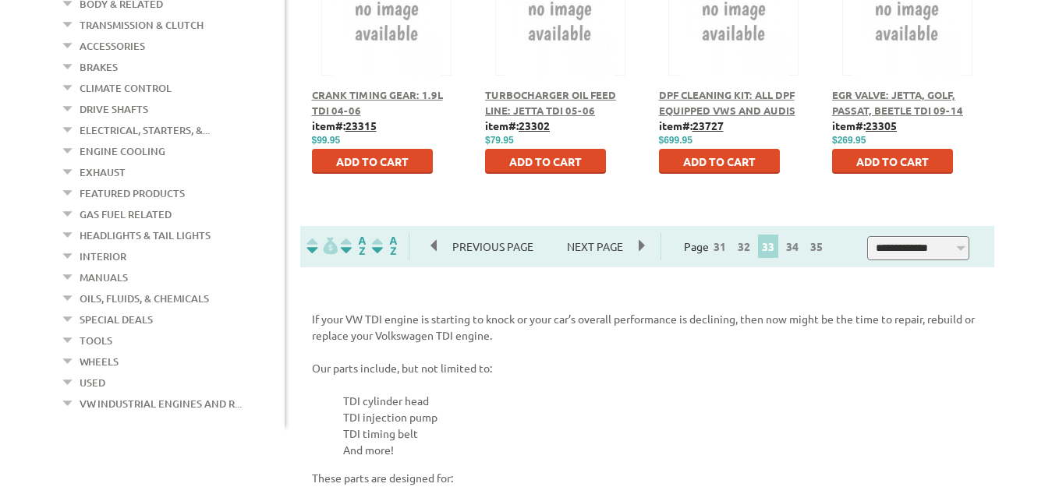
scroll to position [1034, 0]
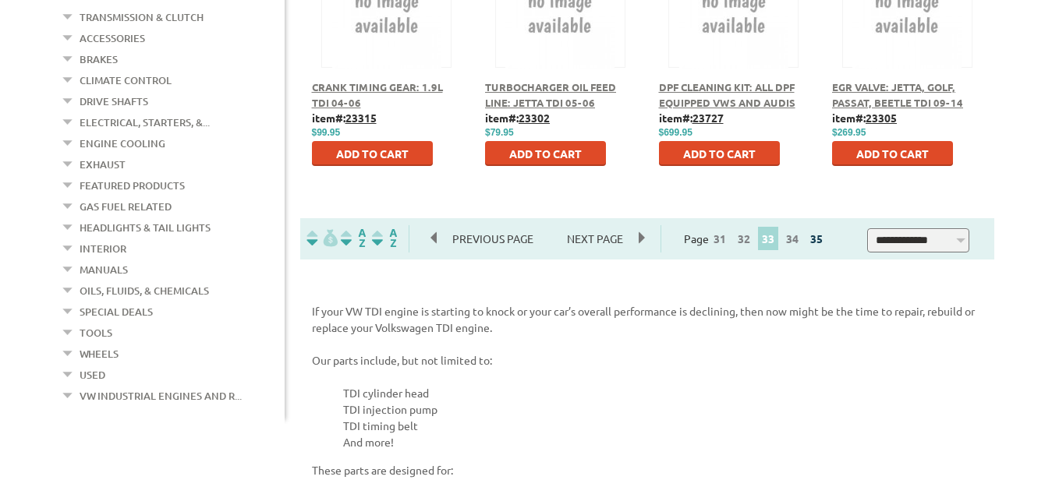
click at [818, 243] on link "35" at bounding box center [816, 239] width 20 height 14
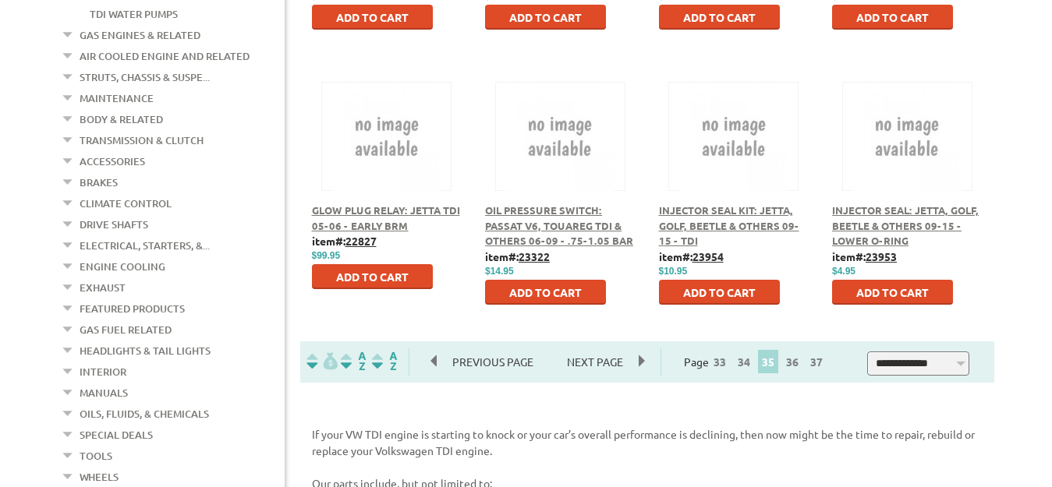
scroll to position [928, 0]
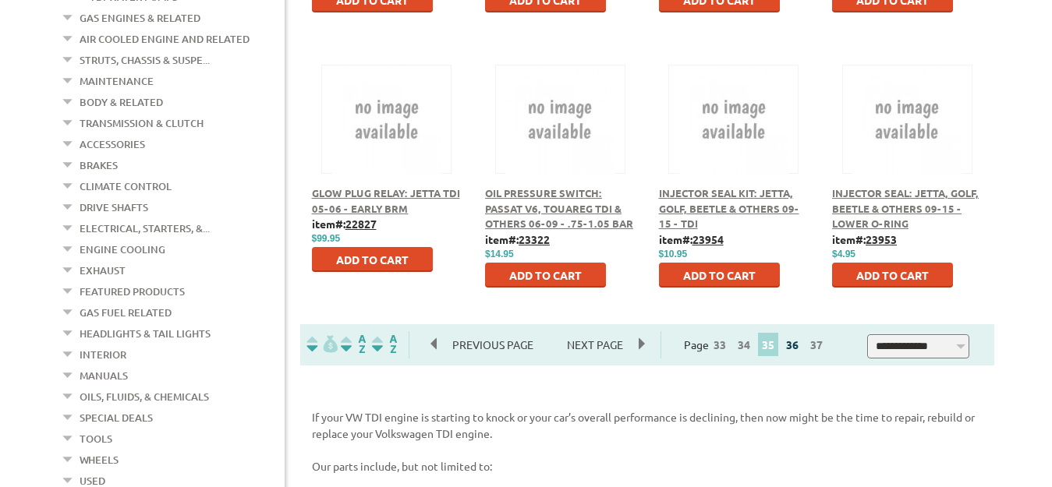
click at [798, 351] on link "36" at bounding box center [792, 345] width 20 height 14
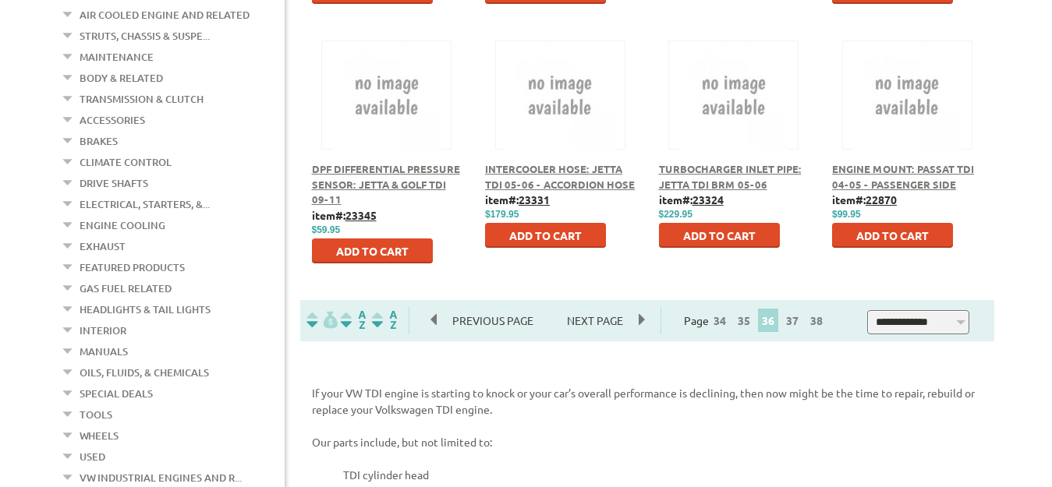
scroll to position [954, 0]
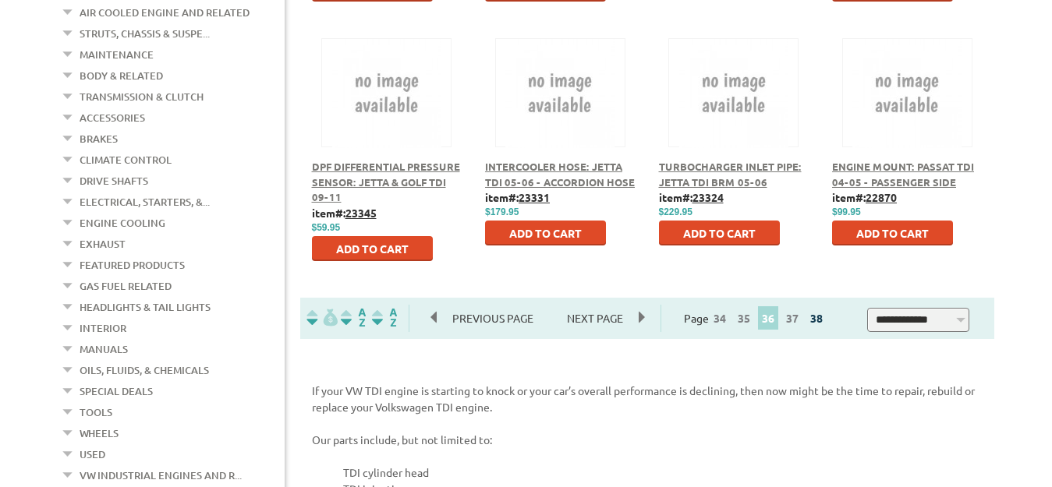
click at [822, 321] on link "38" at bounding box center [816, 318] width 20 height 14
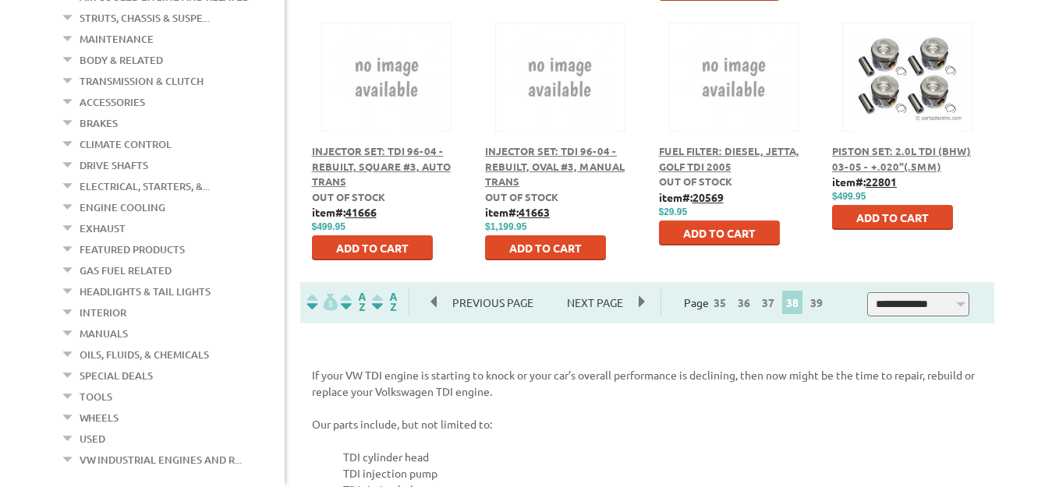
scroll to position [981, 0]
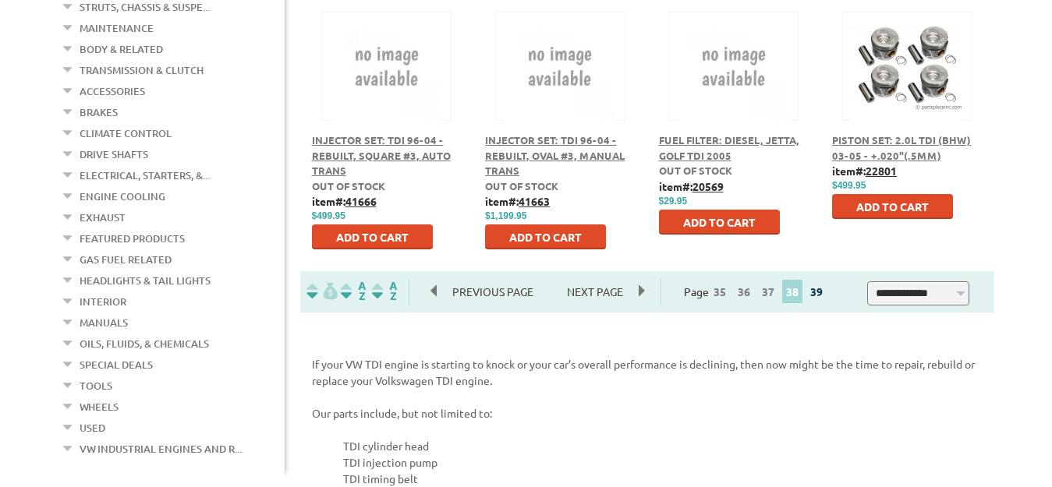
click at [819, 294] on link "39" at bounding box center [816, 292] width 20 height 14
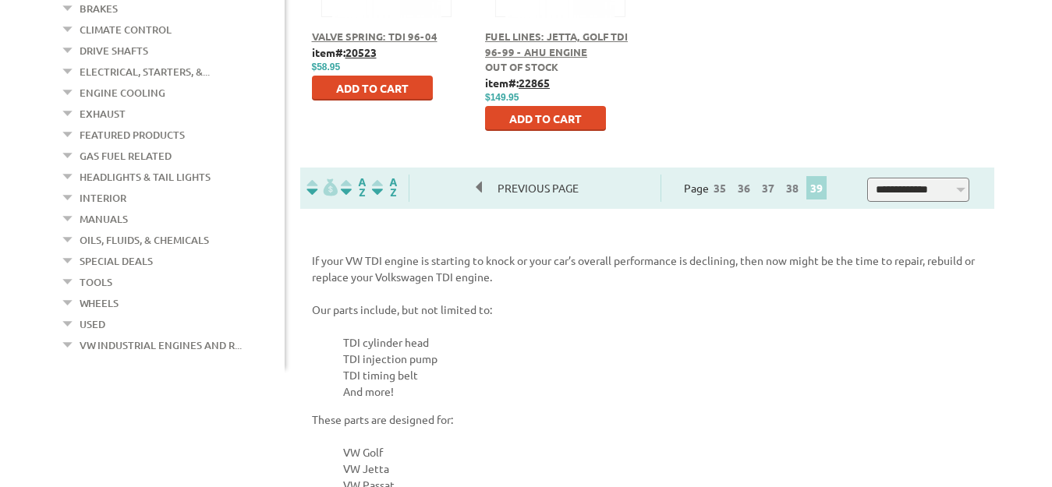
scroll to position [1087, 0]
